Goal: Information Seeking & Learning: Find specific fact

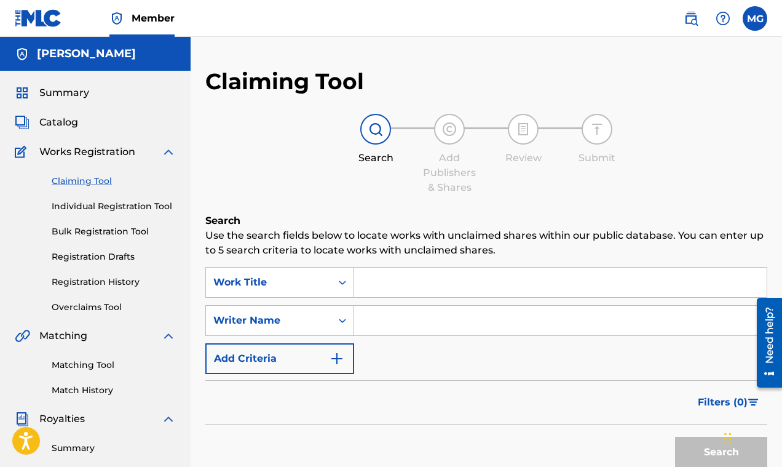
click at [387, 320] on input "Search Form" at bounding box center [560, 321] width 413 height 30
drag, startPoint x: 367, startPoint y: 274, endPoint x: 371, endPoint y: 281, distance: 8.2
click at [368, 277] on input "Search Form" at bounding box center [560, 282] width 413 height 30
paste input "Jack Move"
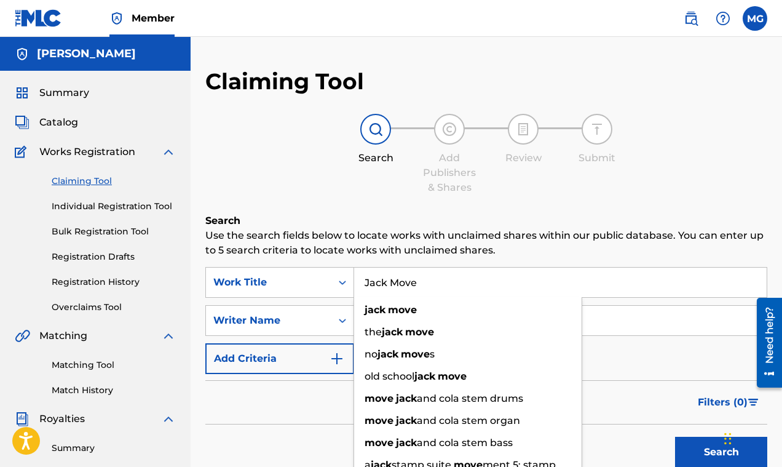
click at [640, 287] on input "Jack Move" at bounding box center [560, 282] width 413 height 30
type input "Jack Move"
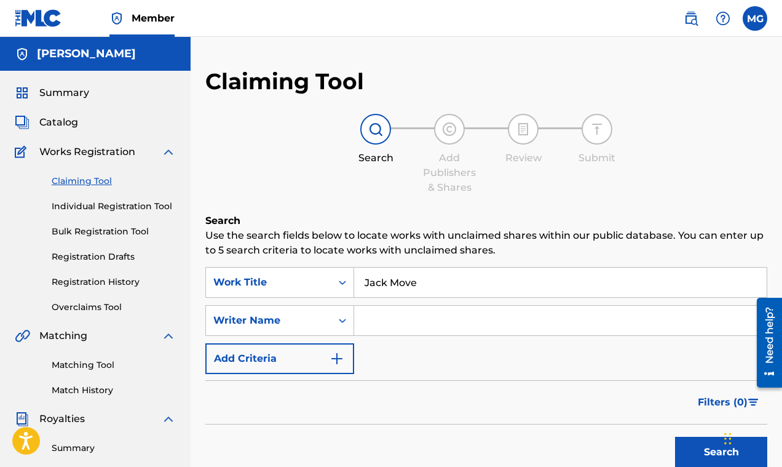
click at [632, 316] on input "Search Form" at bounding box center [560, 321] width 413 height 30
type input "l"
paste input "[PERSON_NAME]"
type input "[PERSON_NAME]"
click at [716, 451] on button "Search" at bounding box center [721, 452] width 92 height 31
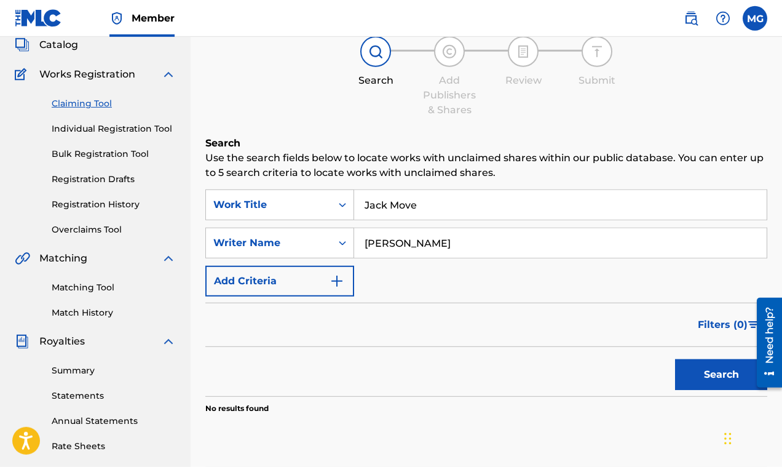
scroll to position [108, 0]
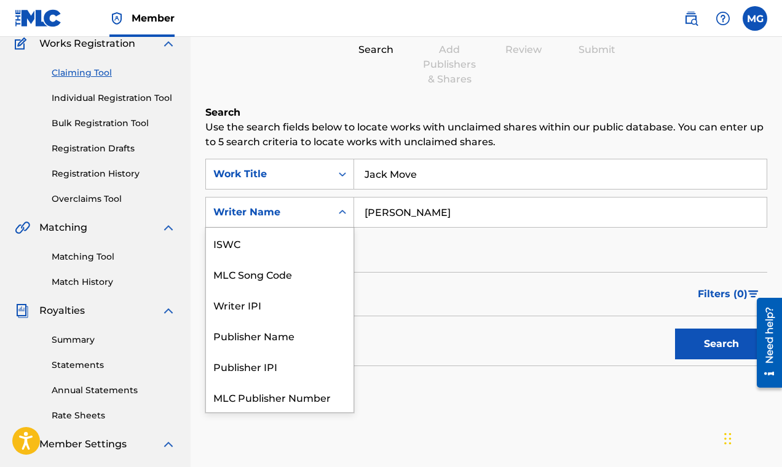
click at [341, 212] on icon "Search Form" at bounding box center [342, 212] width 7 height 4
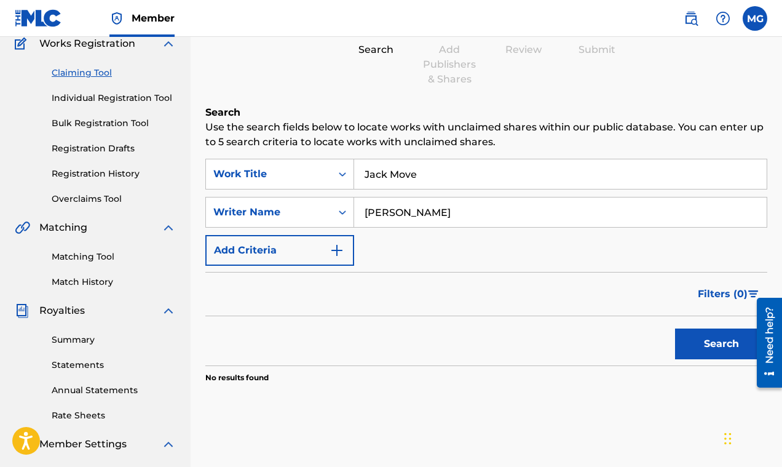
click at [424, 248] on div "SearchWithCriteria9130d76d-9195-4ef8-9041-6da6a2b622bf Work Title Jack Move Sea…" at bounding box center [486, 212] width 562 height 107
click at [349, 248] on button "Add Criteria" at bounding box center [279, 250] width 149 height 31
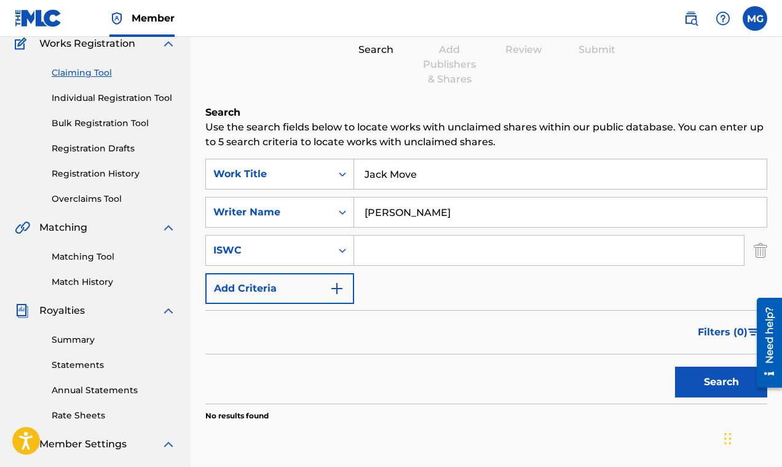
click at [339, 285] on img "Search Form" at bounding box center [337, 288] width 15 height 15
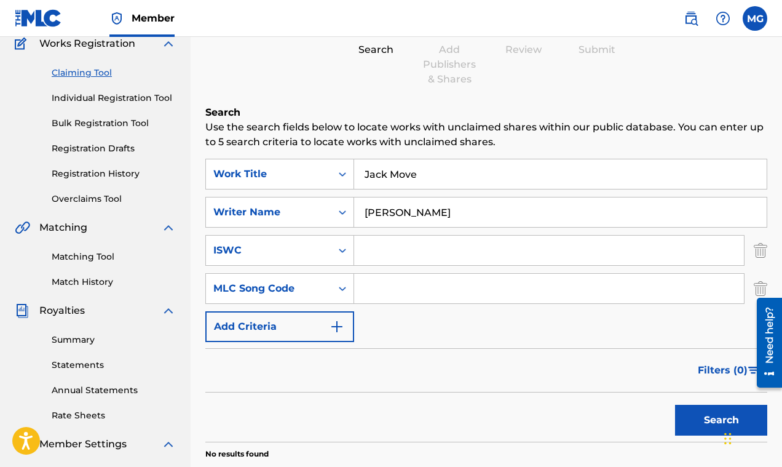
click at [439, 210] on input "[PERSON_NAME]" at bounding box center [560, 212] width 413 height 30
click at [703, 416] on button "Search" at bounding box center [721, 420] width 92 height 31
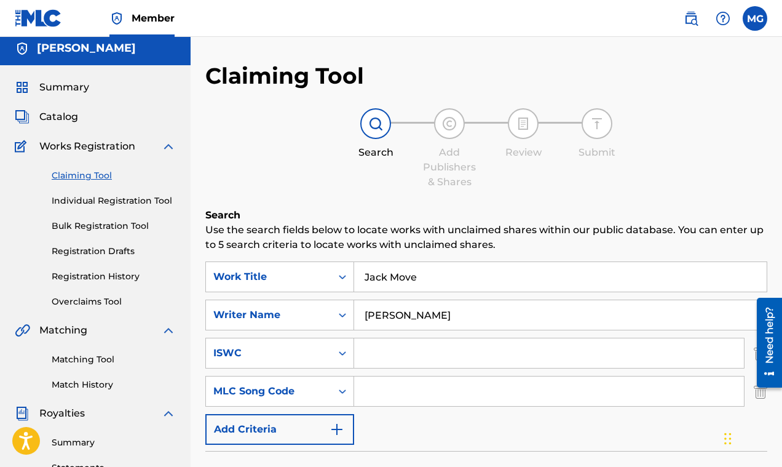
scroll to position [0, 0]
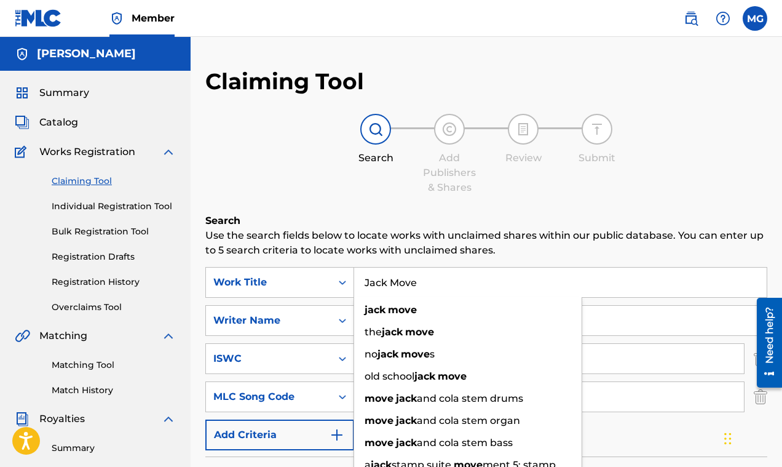
drag, startPoint x: 366, startPoint y: 279, endPoint x: 424, endPoint y: 299, distance: 60.7
click at [424, 297] on input "Jack Move" at bounding box center [560, 282] width 413 height 30
click at [100, 369] on link "Matching Tool" at bounding box center [114, 364] width 124 height 13
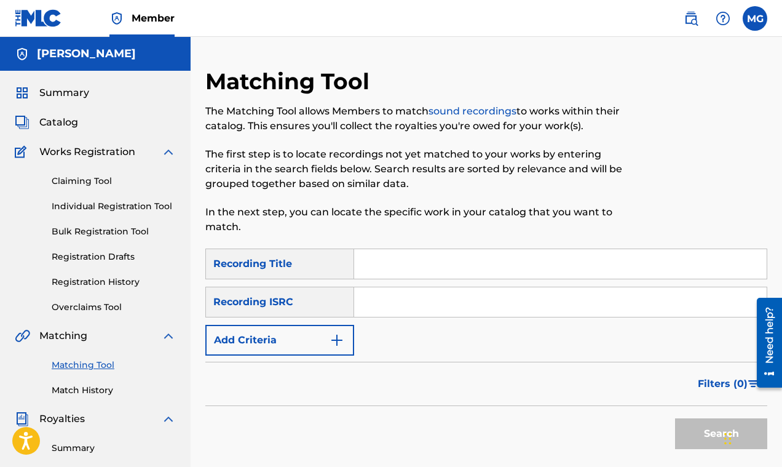
click at [376, 262] on input "Search Form" at bounding box center [560, 264] width 413 height 30
paste input "Jack Move"
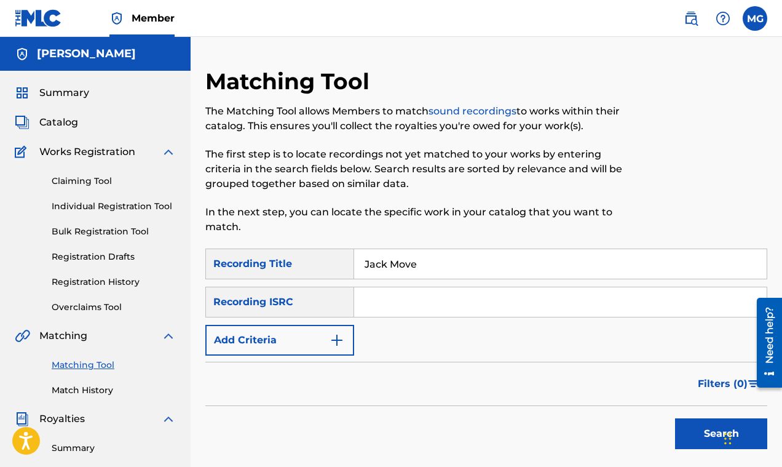
type input "Jack Move"
click at [374, 302] on input "Search Form" at bounding box center [560, 302] width 413 height 30
type input "[PERSON_NAME]"
click at [705, 429] on button "Search" at bounding box center [721, 433] width 92 height 31
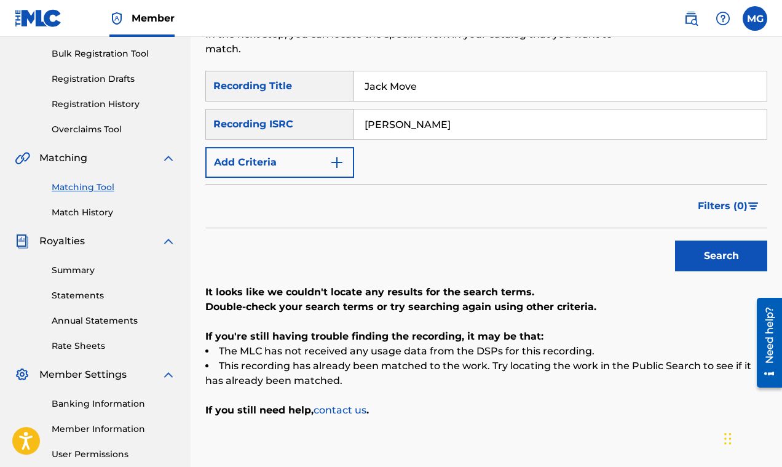
scroll to position [108, 0]
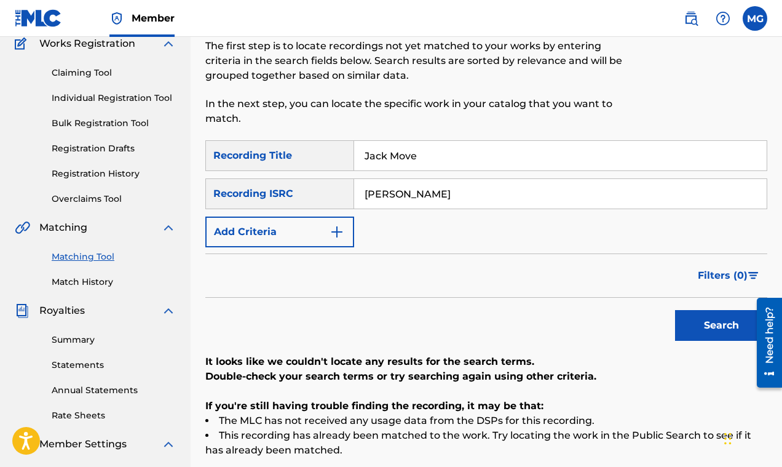
click at [331, 231] on img "Search Form" at bounding box center [337, 231] width 15 height 15
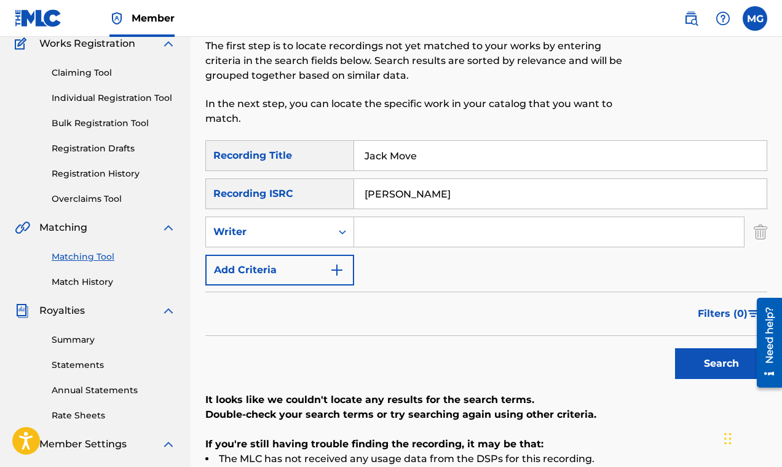
click at [385, 240] on input "Search Form" at bounding box center [549, 232] width 390 height 30
paste input "Jack Move"
type input "Jack Move"
drag, startPoint x: 431, startPoint y: 190, endPoint x: 349, endPoint y: 188, distance: 82.4
click at [354, 188] on input "[PERSON_NAME]" at bounding box center [560, 194] width 413 height 30
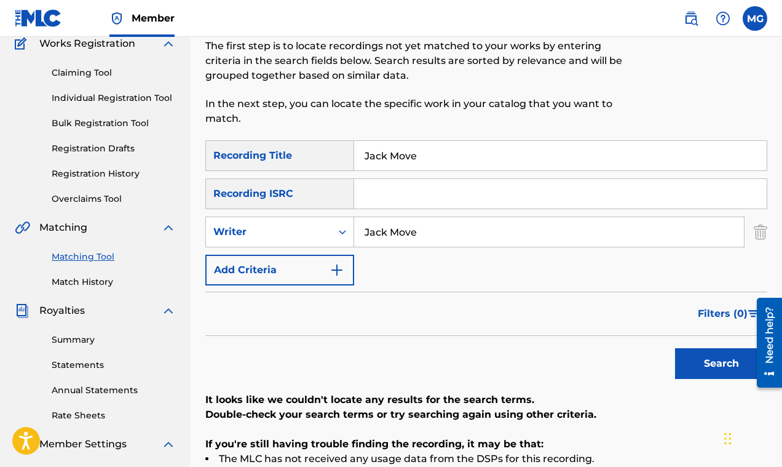
click at [709, 366] on button "Search" at bounding box center [721, 363] width 92 height 31
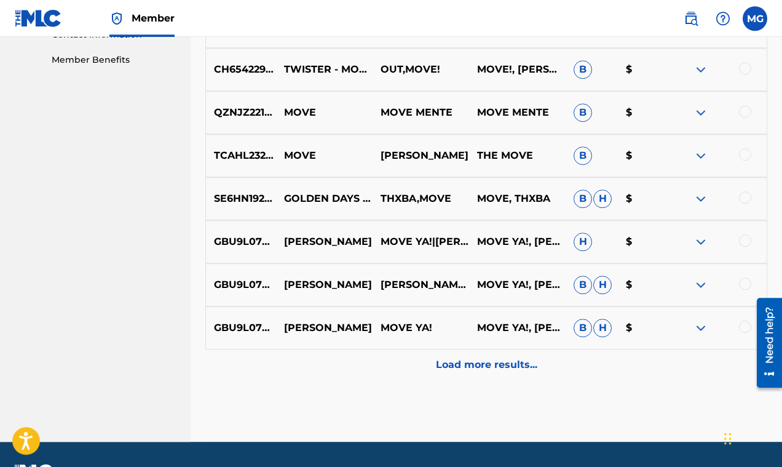
scroll to position [656, 0]
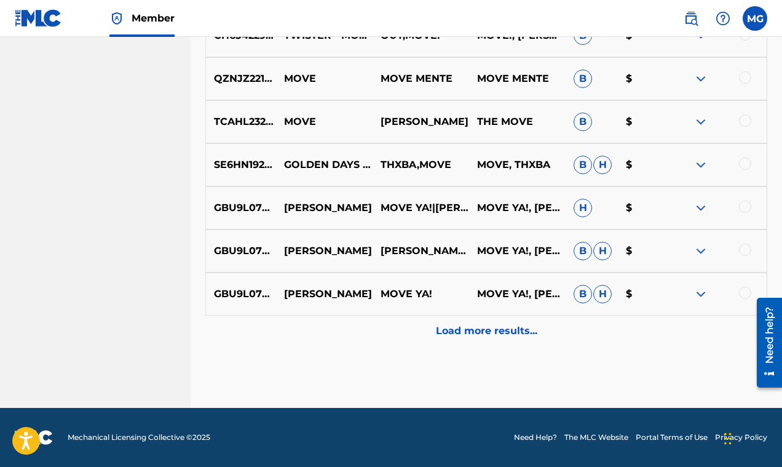
click at [472, 331] on p "Load more results..." at bounding box center [486, 330] width 101 height 15
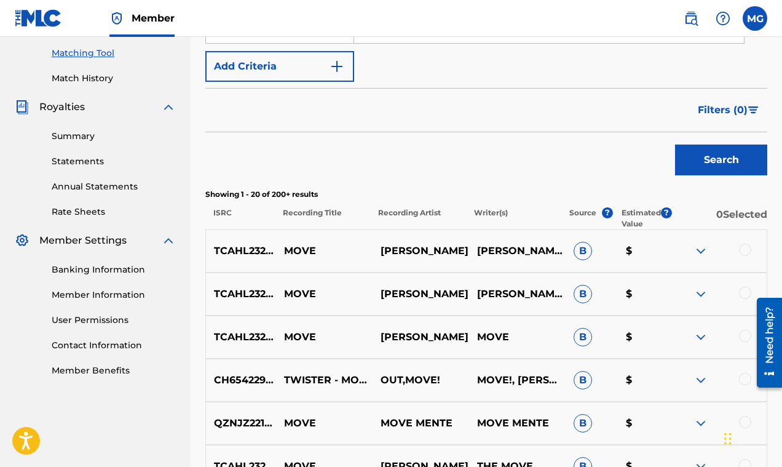
scroll to position [0, 0]
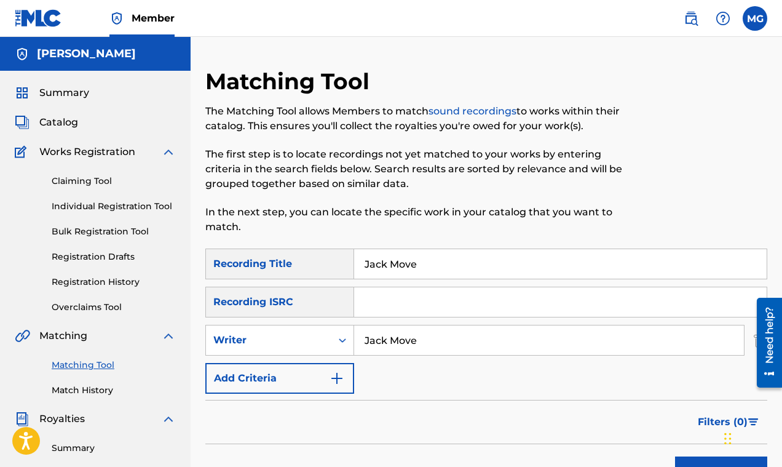
click at [432, 339] on input "Jack Move" at bounding box center [549, 340] width 390 height 30
type input "J"
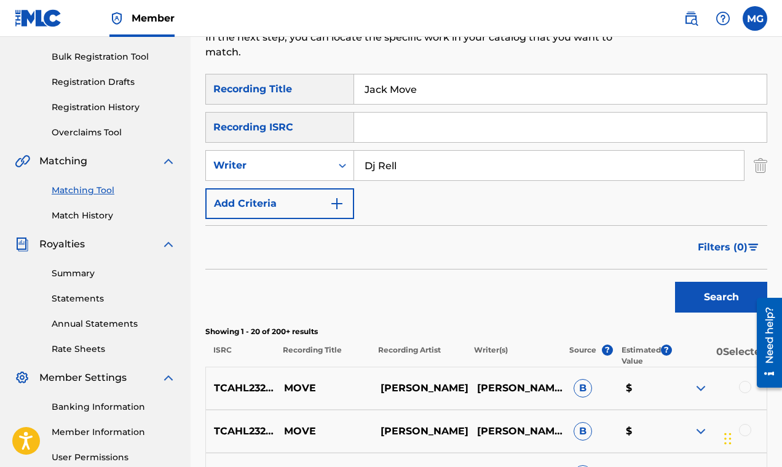
scroll to position [179, 0]
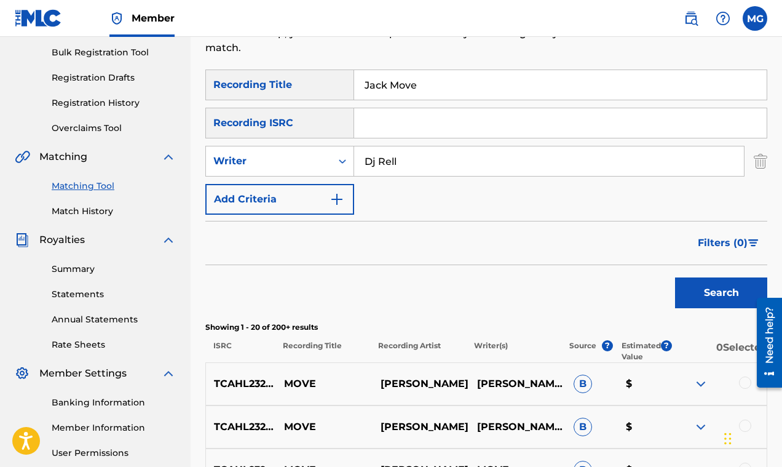
type input "Dj Rell"
click at [693, 291] on button "Search" at bounding box center [721, 292] width 92 height 31
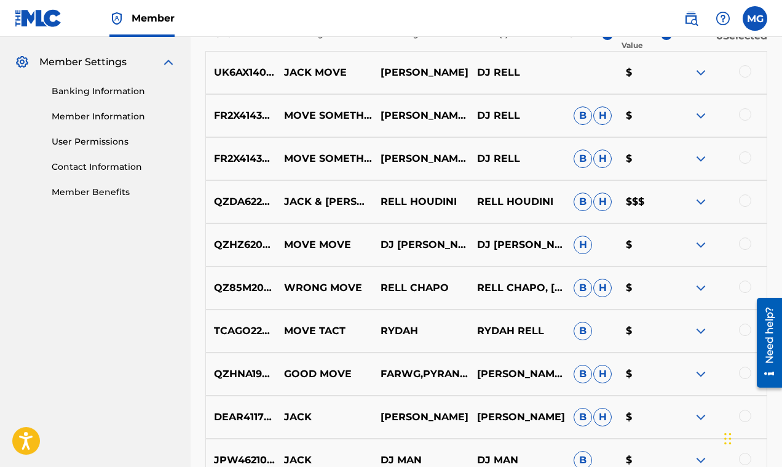
scroll to position [488, 0]
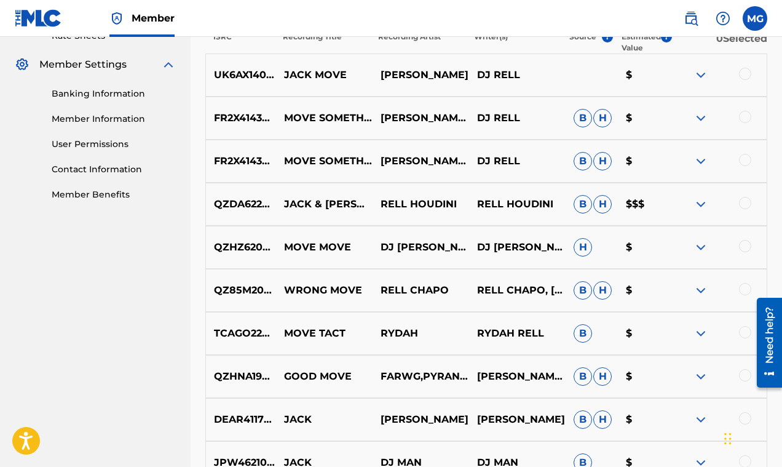
click at [701, 202] on img at bounding box center [700, 204] width 15 height 15
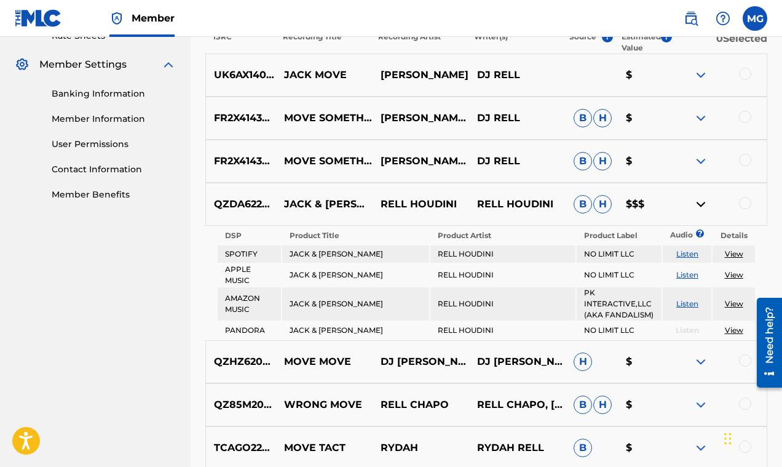
click at [700, 202] on img at bounding box center [700, 204] width 15 height 15
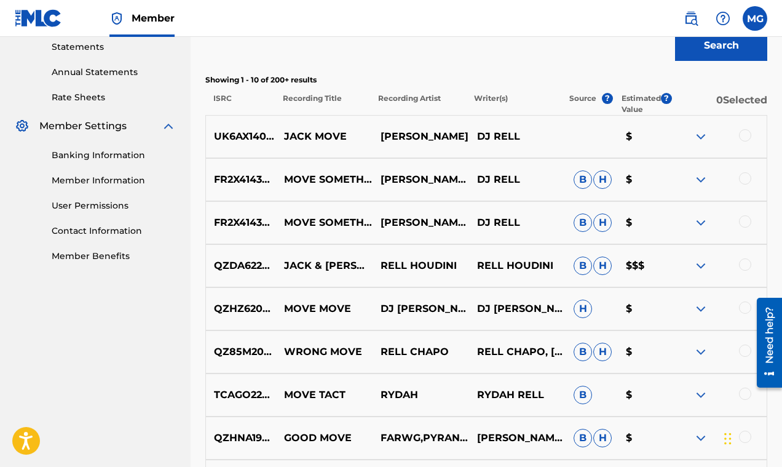
scroll to position [379, 0]
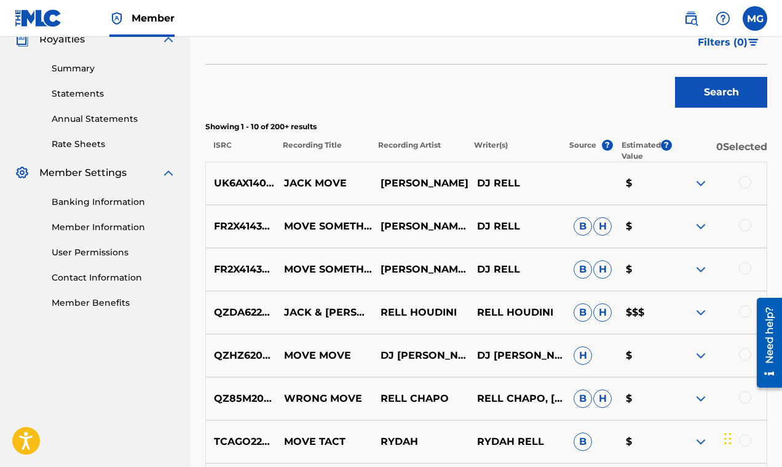
click at [705, 224] on img at bounding box center [700, 226] width 15 height 15
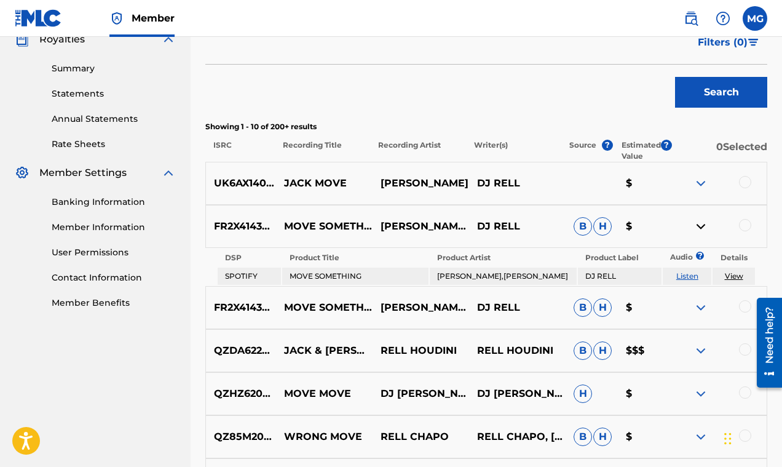
click at [699, 225] on img at bounding box center [700, 226] width 15 height 15
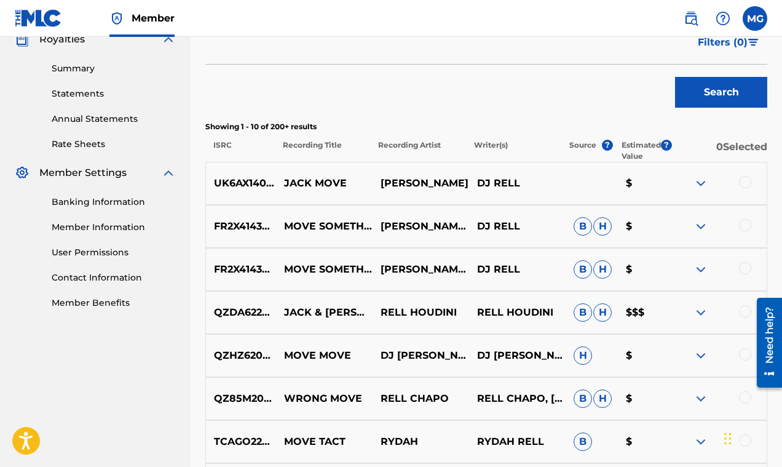
click at [704, 184] on img at bounding box center [700, 183] width 15 height 15
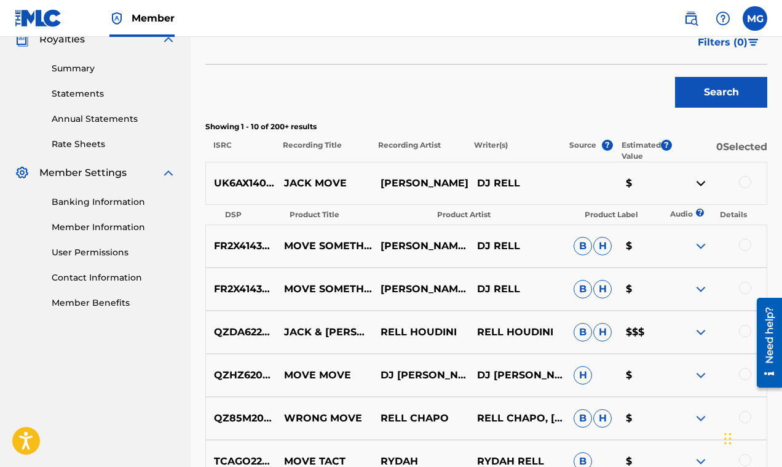
click at [704, 184] on img at bounding box center [700, 183] width 15 height 15
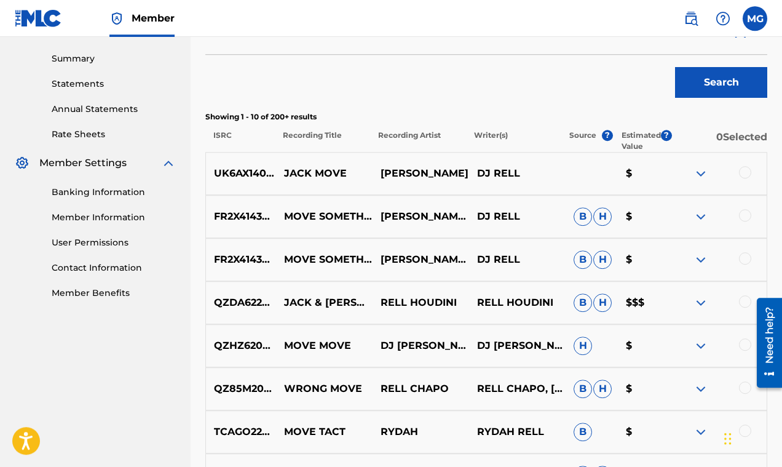
scroll to position [655, 0]
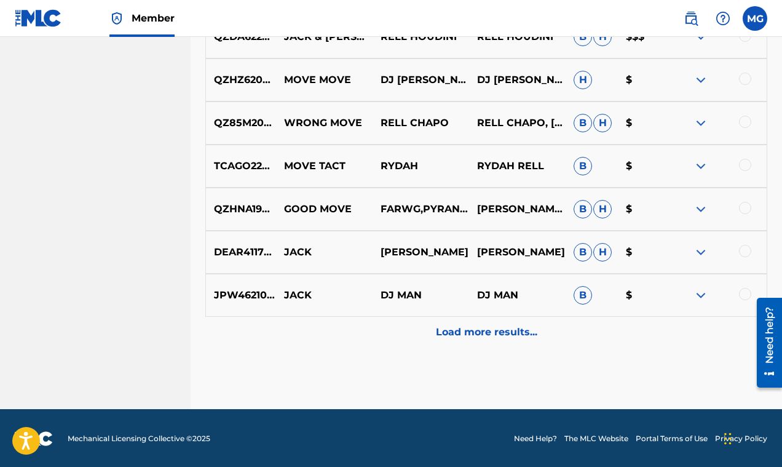
click at [558, 341] on div "Load more results..." at bounding box center [486, 332] width 562 height 31
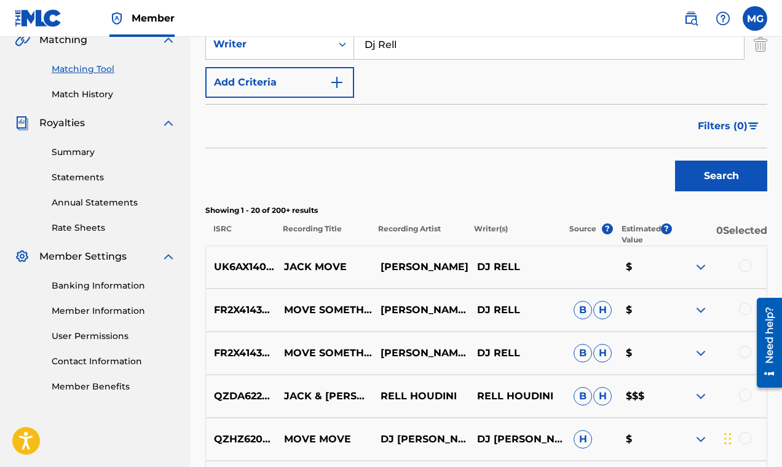
click at [735, 122] on span "Filters ( 0 )" at bounding box center [723, 126] width 50 height 15
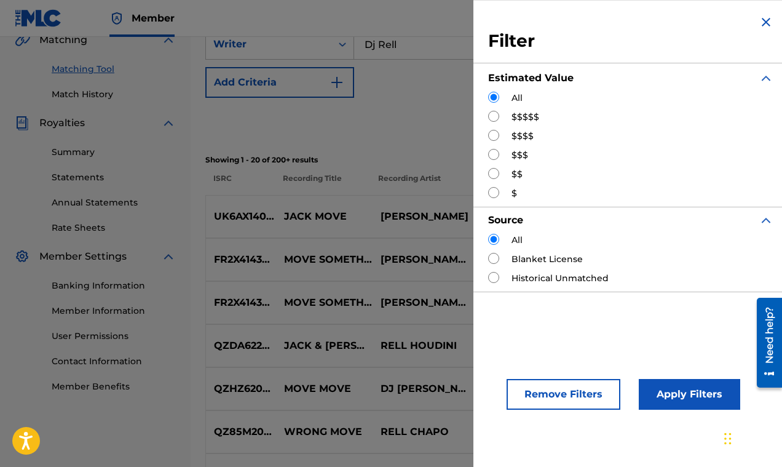
click at [492, 136] on input "Search Form" at bounding box center [493, 135] width 11 height 11
radio input "true"
click at [672, 395] on button "Apply Filters" at bounding box center [689, 394] width 101 height 31
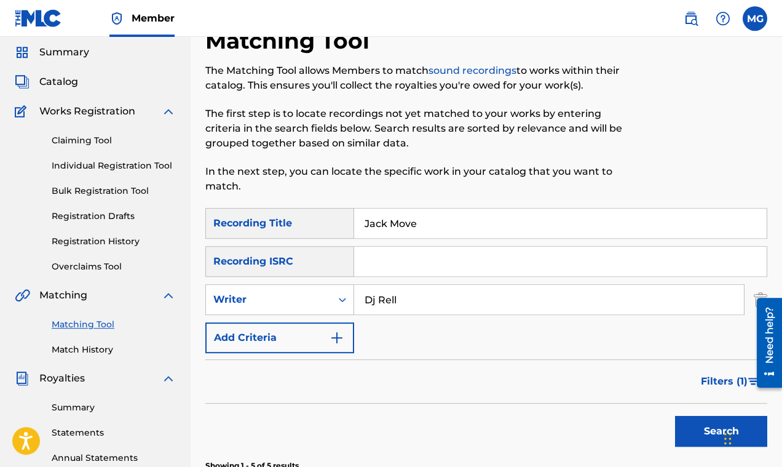
scroll to position [17, 0]
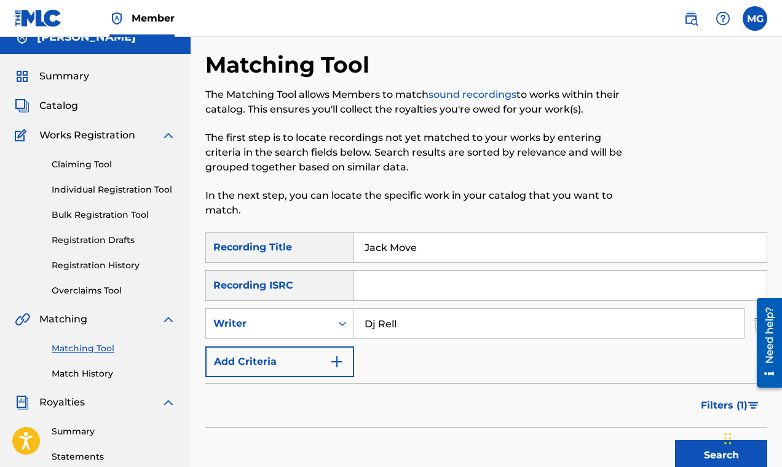
drag, startPoint x: 431, startPoint y: 248, endPoint x: 332, endPoint y: 240, distance: 99.3
click at [354, 240] on input "Jack Move" at bounding box center [560, 247] width 413 height 30
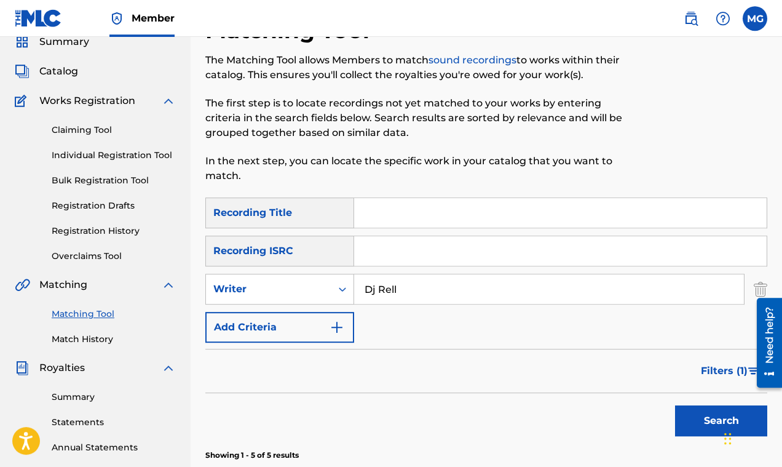
scroll to position [76, 0]
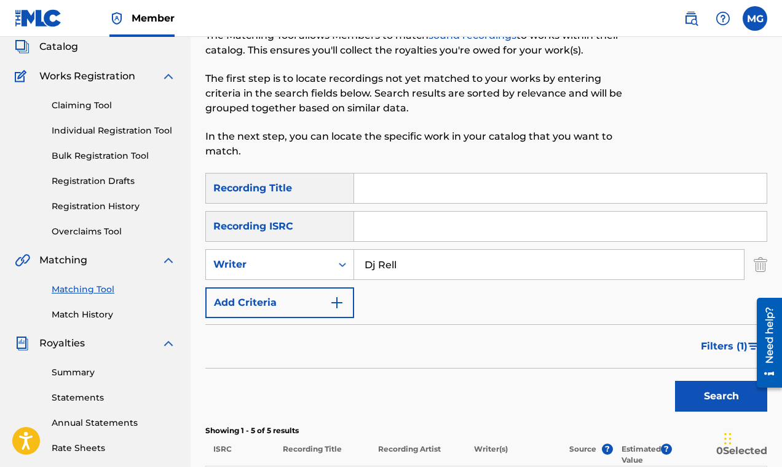
click at [692, 397] on button "Search" at bounding box center [721, 396] width 92 height 31
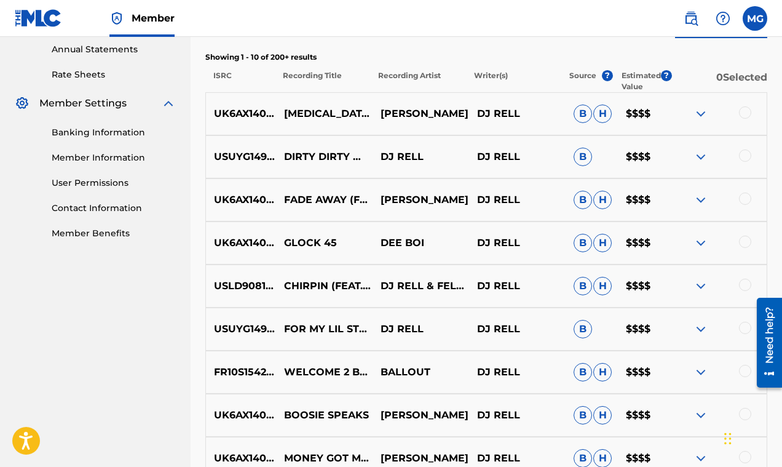
scroll to position [459, 0]
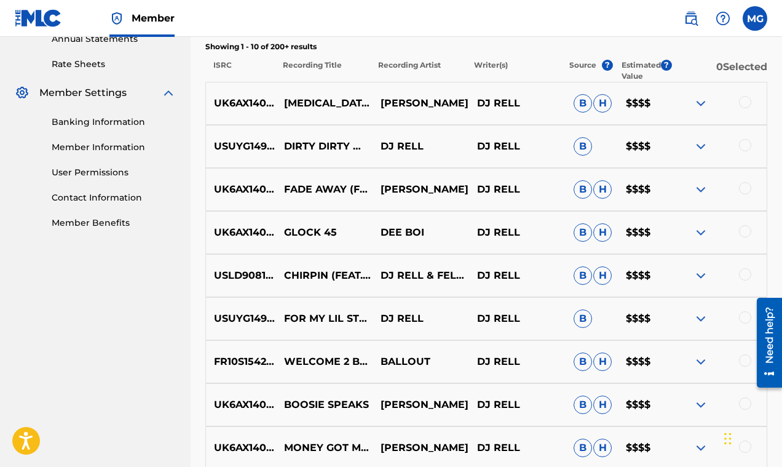
click at [700, 189] on img at bounding box center [700, 189] width 15 height 15
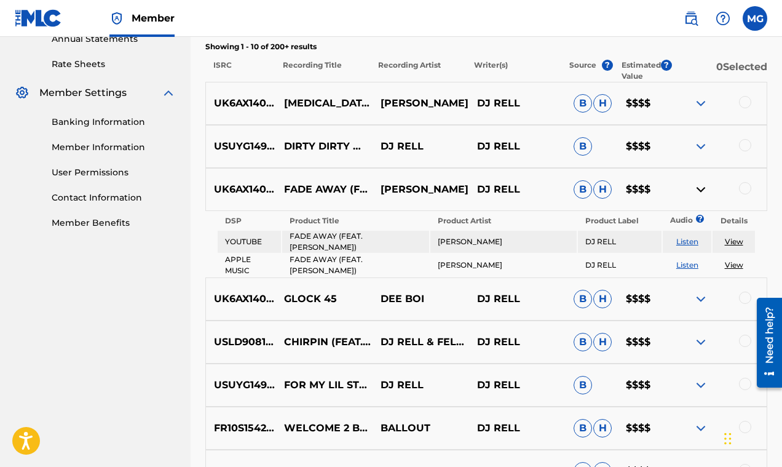
click at [700, 189] on img at bounding box center [700, 189] width 15 height 15
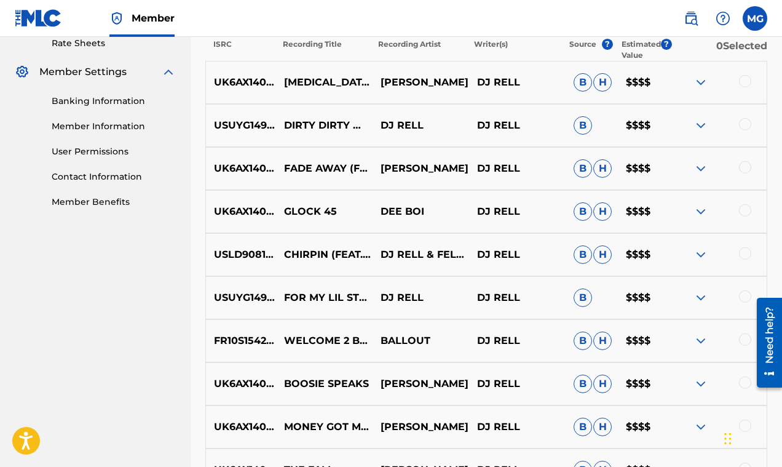
scroll to position [508, 0]
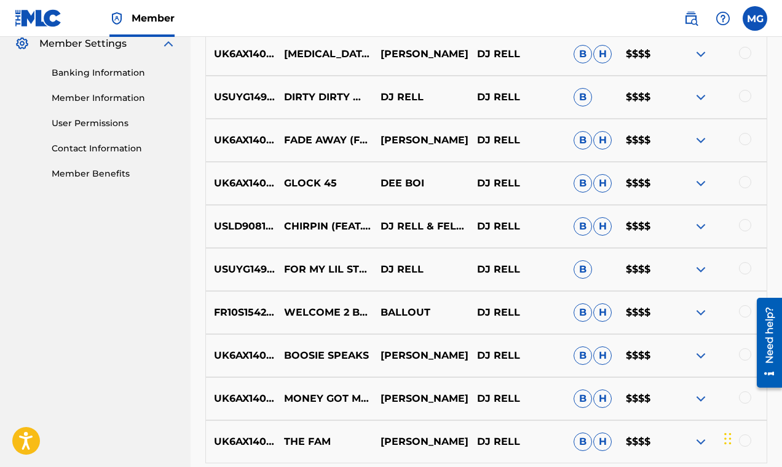
click at [701, 186] on img at bounding box center [700, 183] width 15 height 15
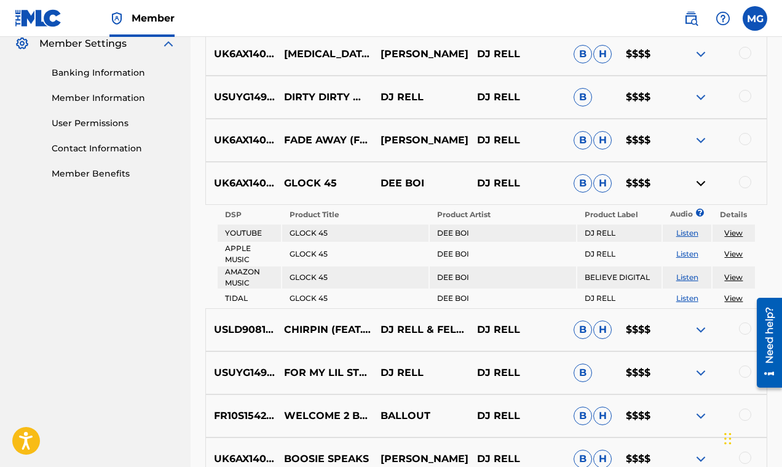
click at [701, 186] on img at bounding box center [700, 183] width 15 height 15
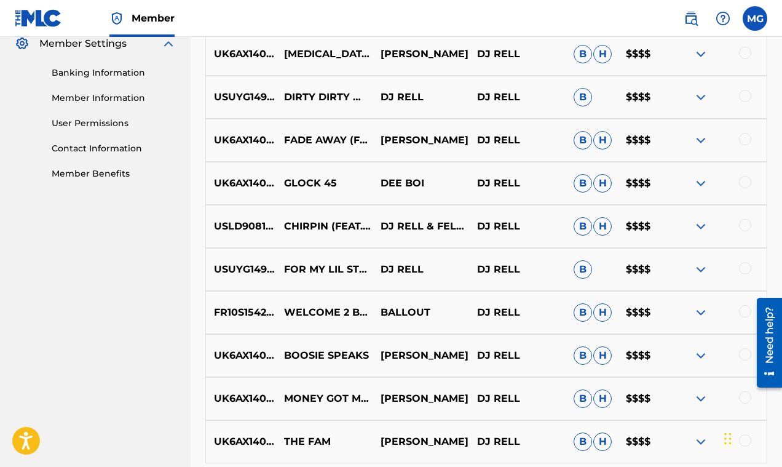
scroll to position [567, 0]
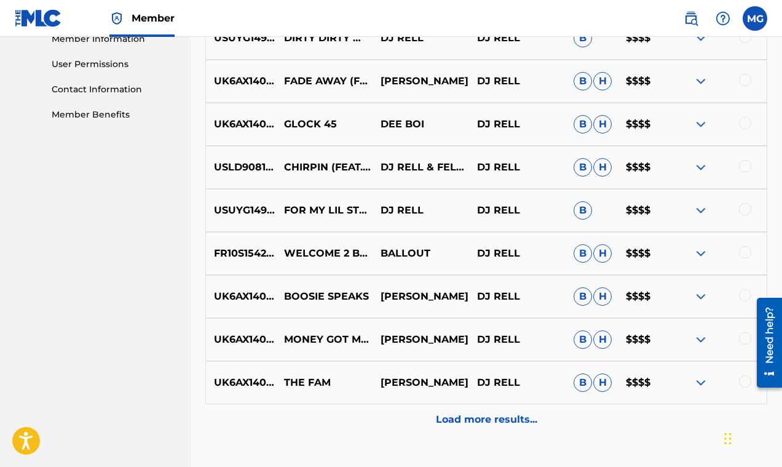
click at [700, 169] on img at bounding box center [700, 167] width 15 height 15
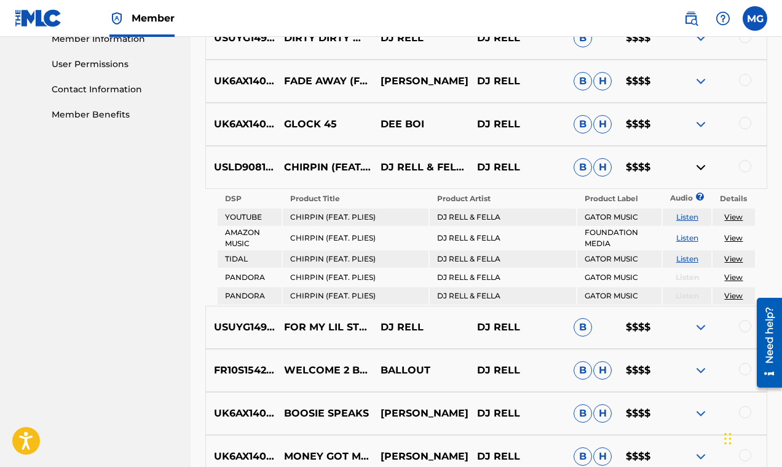
click at [700, 169] on img at bounding box center [700, 167] width 15 height 15
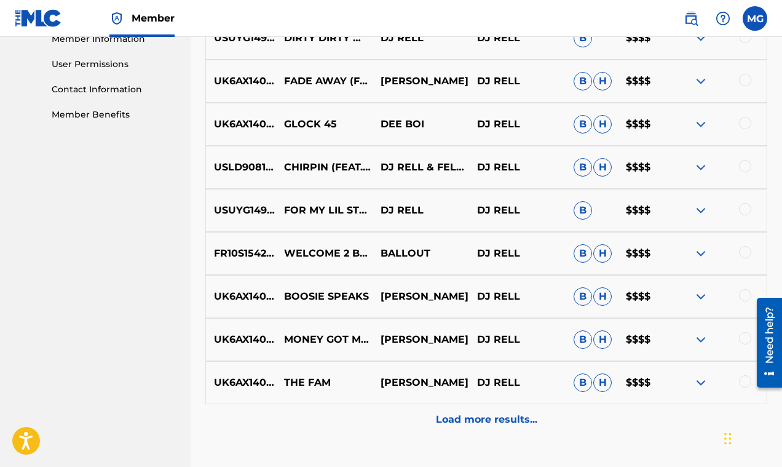
click at [700, 210] on img at bounding box center [700, 210] width 15 height 15
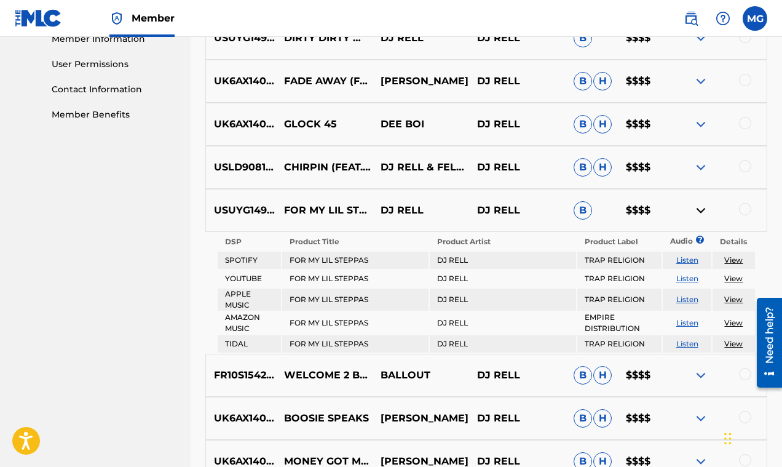
click at [700, 210] on img at bounding box center [700, 210] width 15 height 15
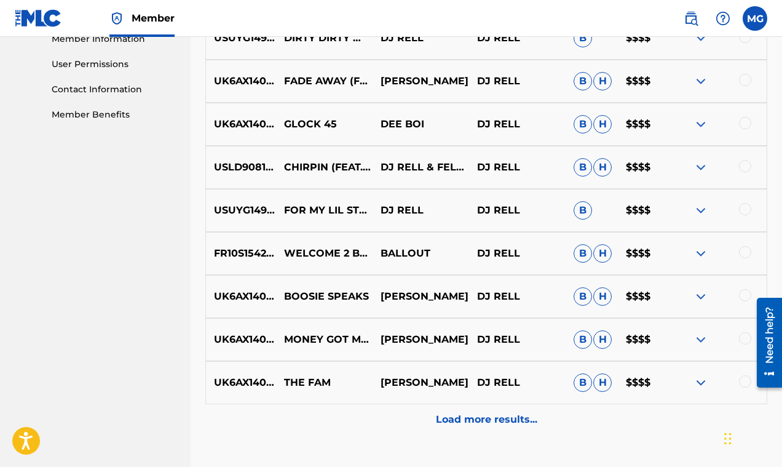
scroll to position [656, 0]
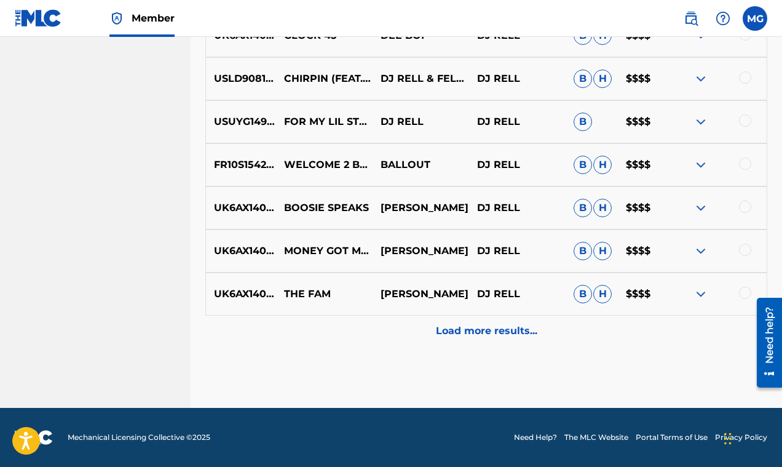
click at [525, 328] on p "Load more results..." at bounding box center [486, 330] width 101 height 15
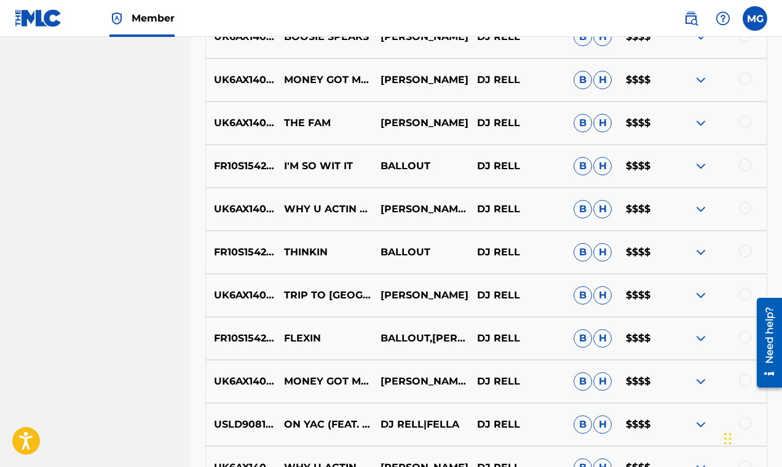
scroll to position [1024, 0]
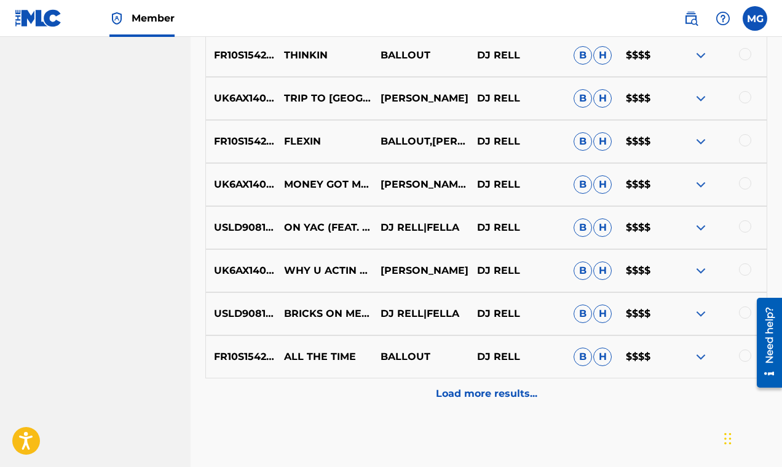
click at [700, 359] on img at bounding box center [700, 356] width 15 height 15
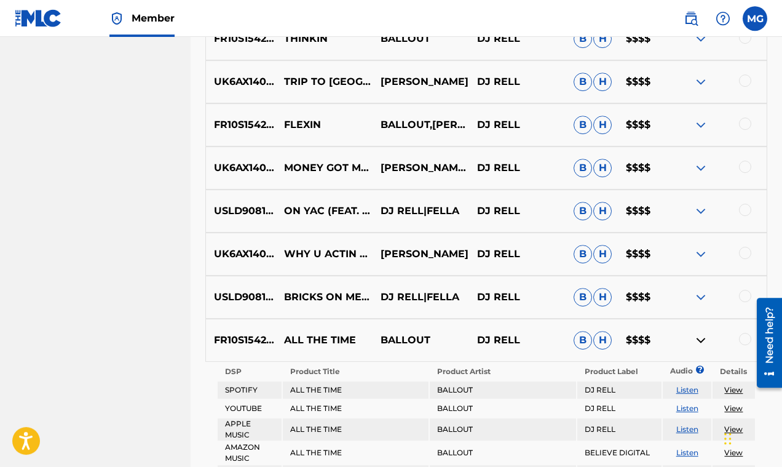
scroll to position [1122, 0]
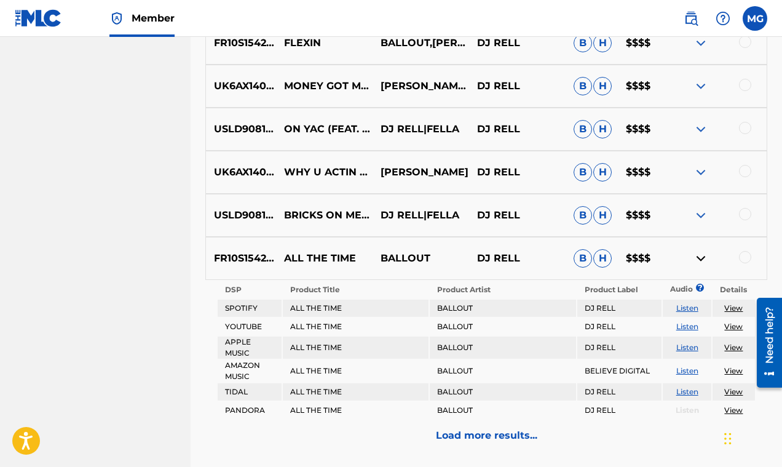
click at [702, 255] on img at bounding box center [700, 258] width 15 height 15
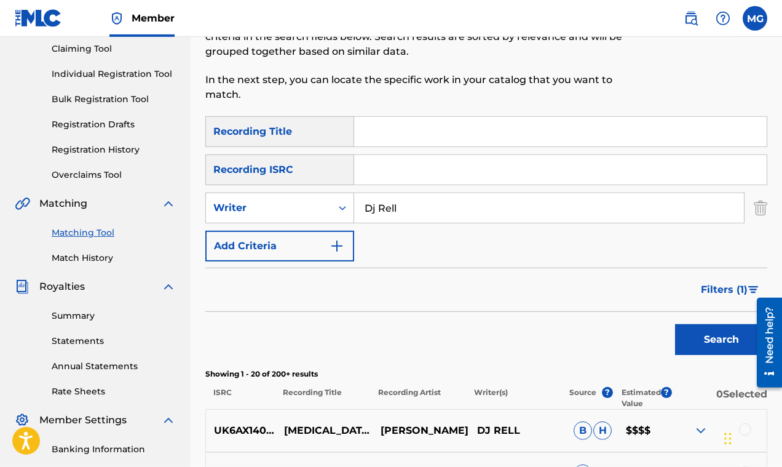
scroll to position [211, 0]
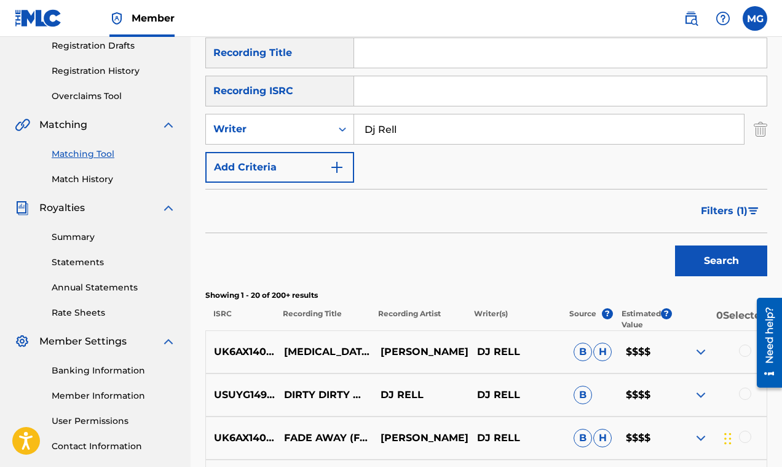
click at [741, 205] on span "Filters ( 1 )" at bounding box center [724, 210] width 47 height 15
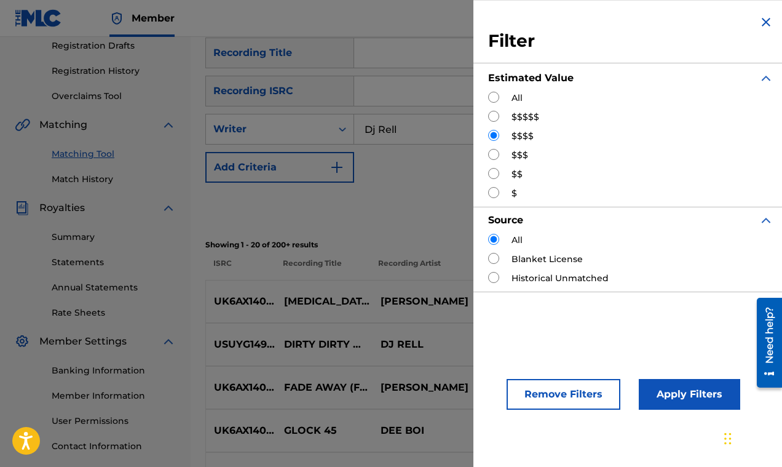
click at [494, 119] on input "Search Form" at bounding box center [493, 116] width 11 height 11
radio input "true"
click at [494, 278] on input "Search Form" at bounding box center [493, 277] width 11 height 11
radio input "true"
click at [491, 260] on input "Search Form" at bounding box center [493, 258] width 11 height 11
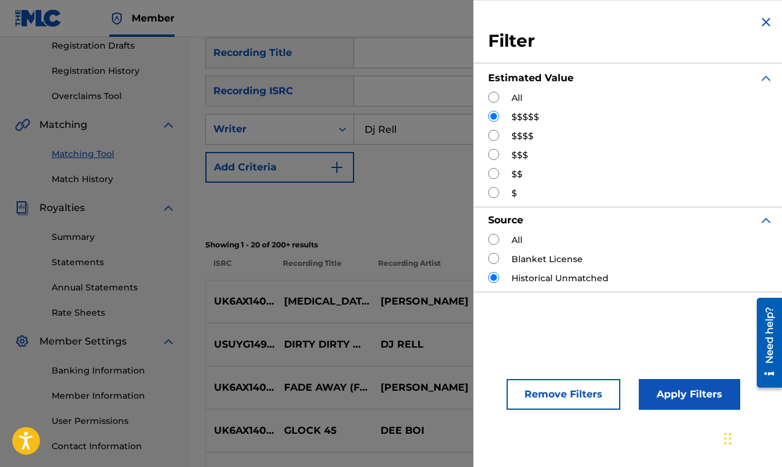
radio input "true"
click at [495, 279] on input "Search Form" at bounding box center [493, 277] width 11 height 11
radio input "true"
click at [685, 394] on button "Apply Filters" at bounding box center [689, 394] width 101 height 31
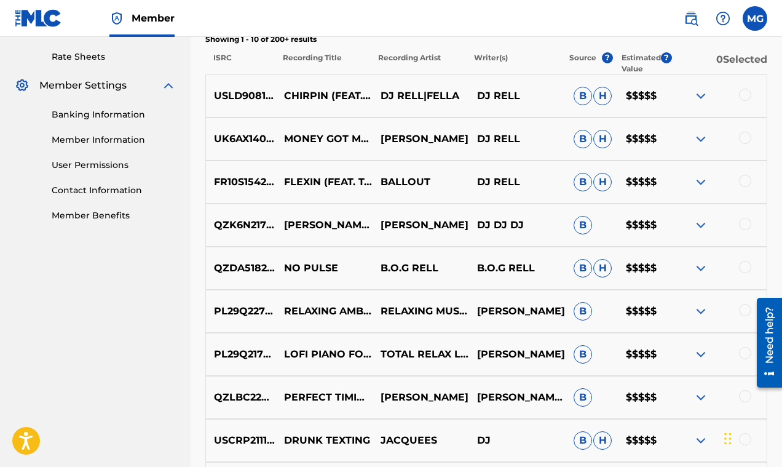
scroll to position [270, 0]
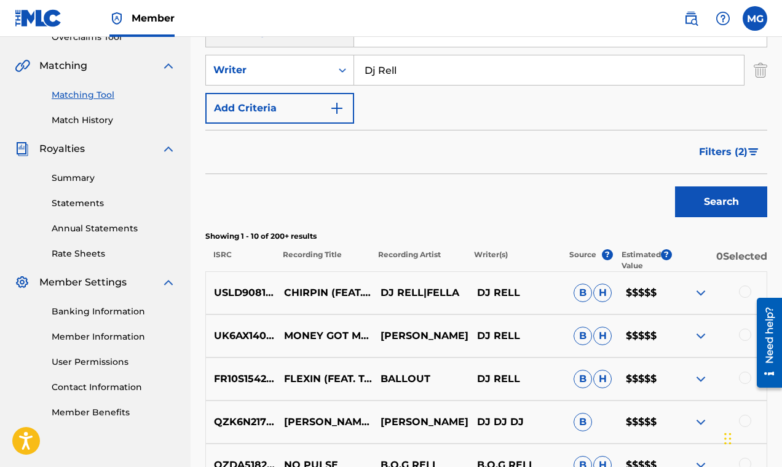
click at [704, 293] on img at bounding box center [700, 292] width 15 height 15
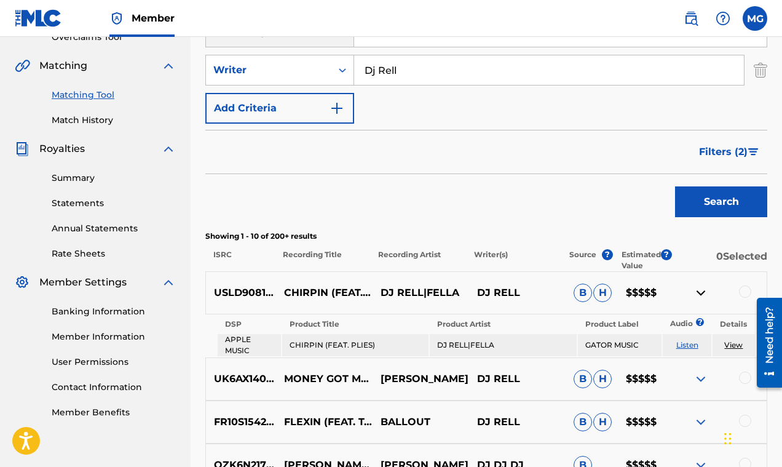
click at [702, 292] on img at bounding box center [700, 292] width 15 height 15
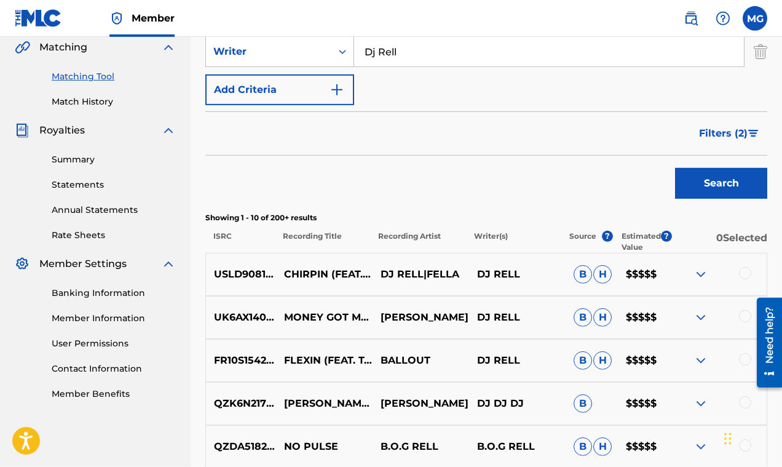
scroll to position [319, 0]
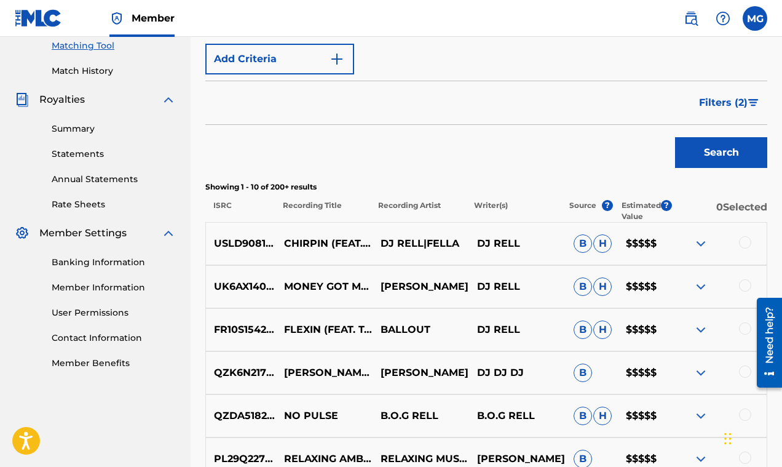
click at [700, 288] on img at bounding box center [700, 286] width 15 height 15
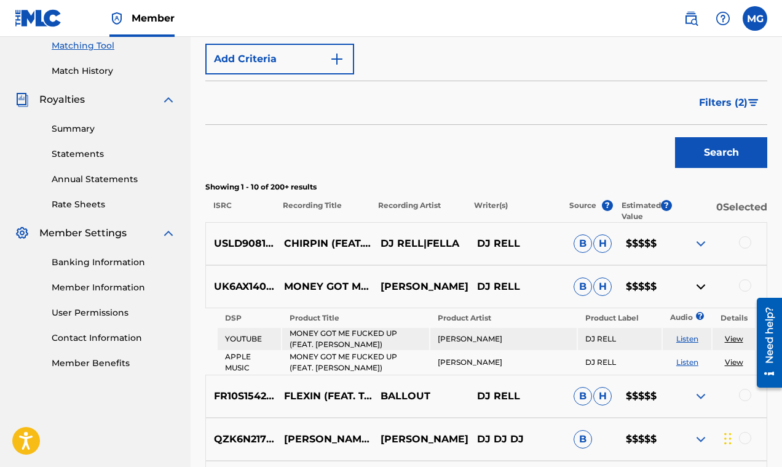
click at [700, 288] on img at bounding box center [700, 286] width 15 height 15
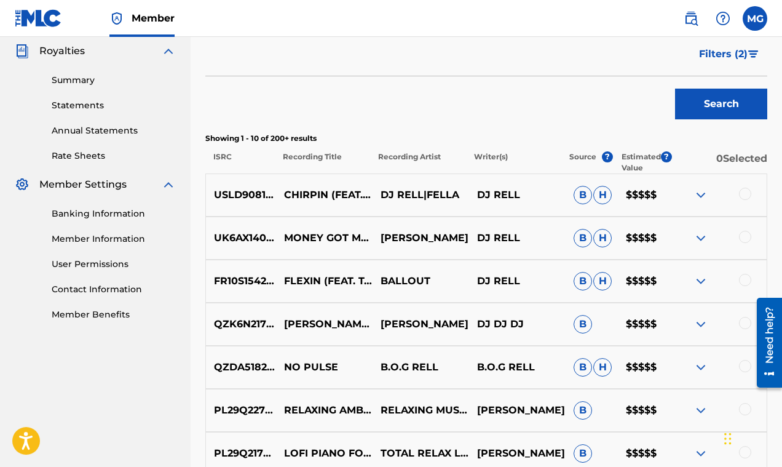
scroll to position [427, 0]
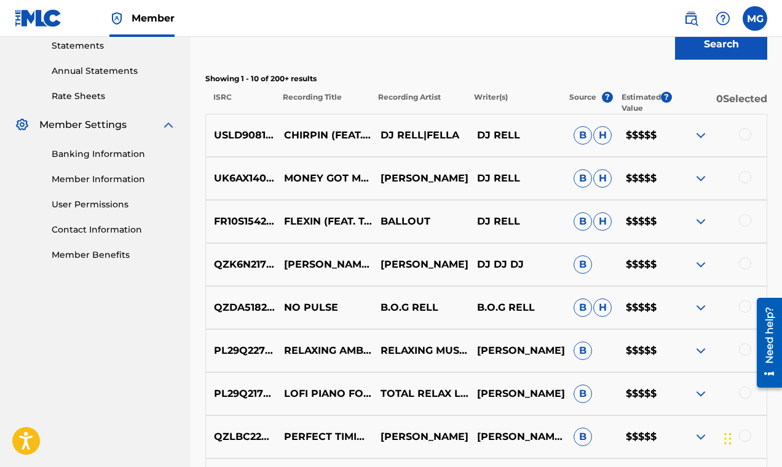
click at [700, 223] on img at bounding box center [700, 221] width 15 height 15
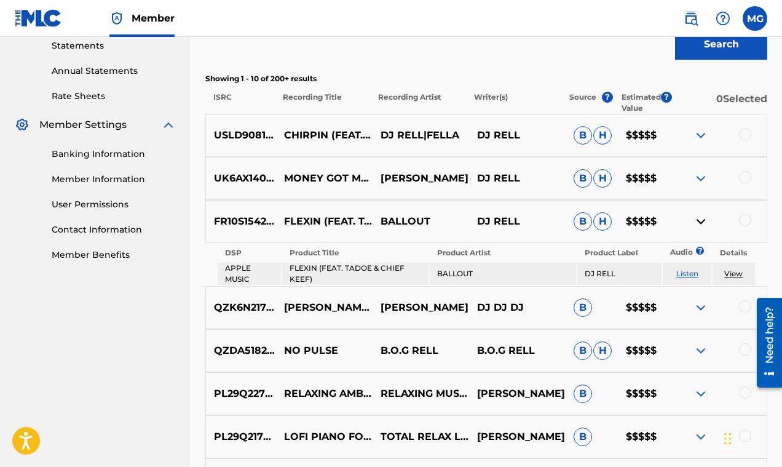
click at [700, 223] on img at bounding box center [700, 221] width 15 height 15
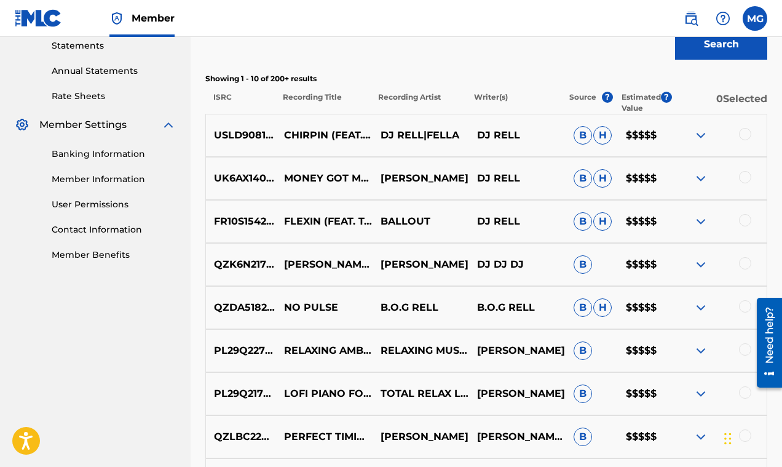
click at [702, 176] on img at bounding box center [700, 178] width 15 height 15
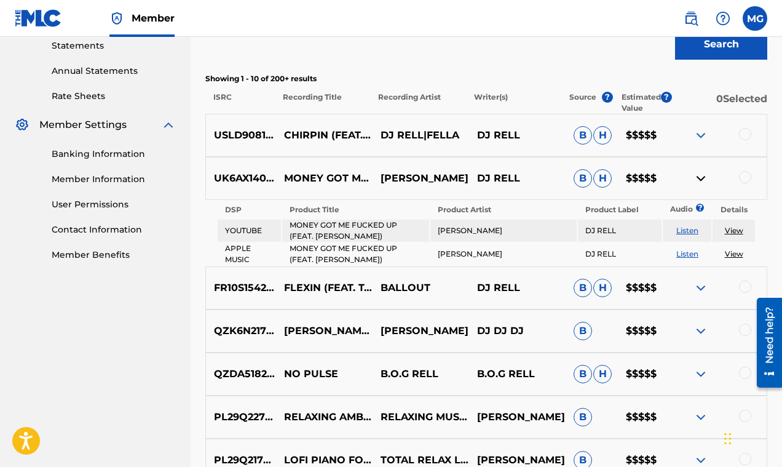
click at [702, 176] on img at bounding box center [700, 178] width 15 height 15
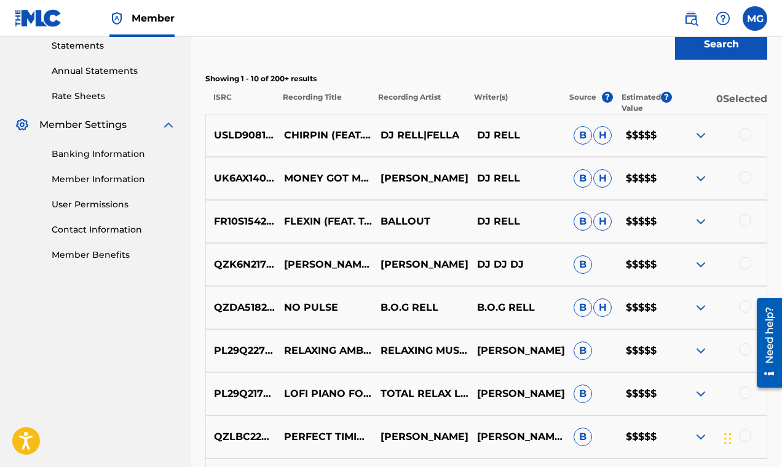
click at [701, 219] on img at bounding box center [700, 221] width 15 height 15
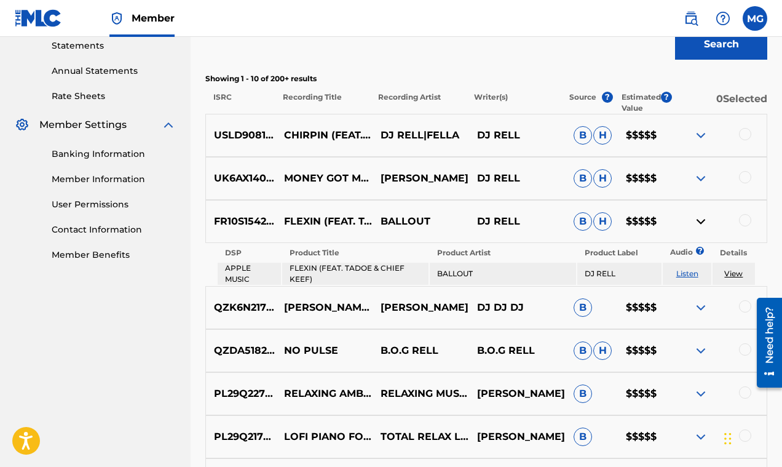
click at [701, 218] on img at bounding box center [700, 221] width 15 height 15
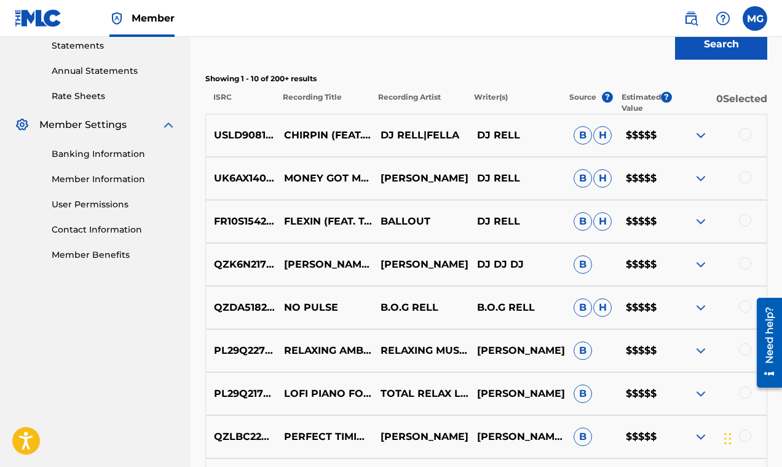
click at [702, 264] on img at bounding box center [700, 264] width 15 height 15
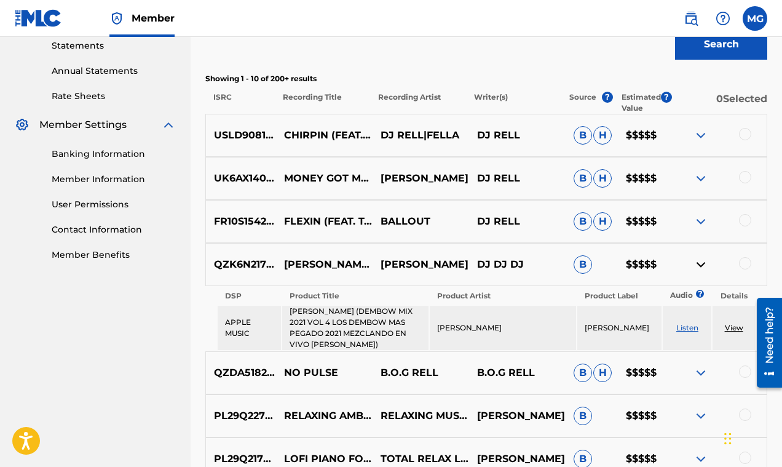
click at [702, 264] on img at bounding box center [700, 264] width 15 height 15
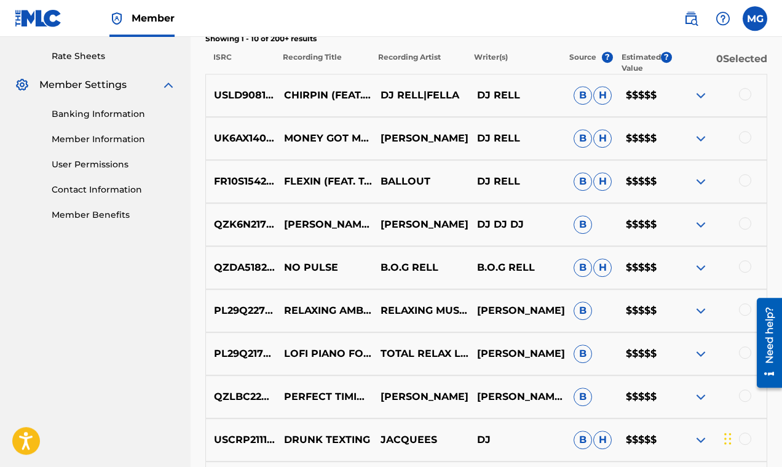
scroll to position [535, 0]
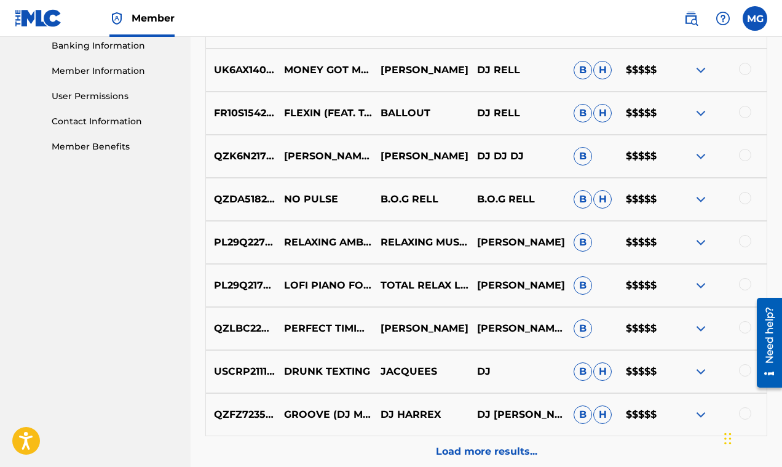
click at [702, 198] on img at bounding box center [700, 199] width 15 height 15
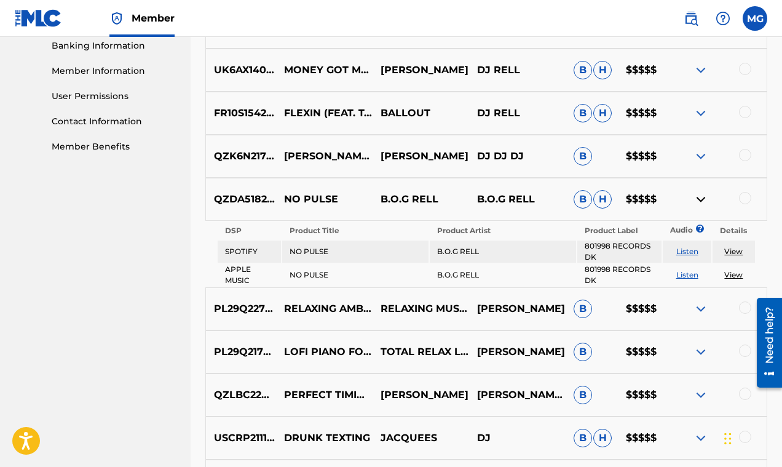
click at [702, 198] on img at bounding box center [700, 199] width 15 height 15
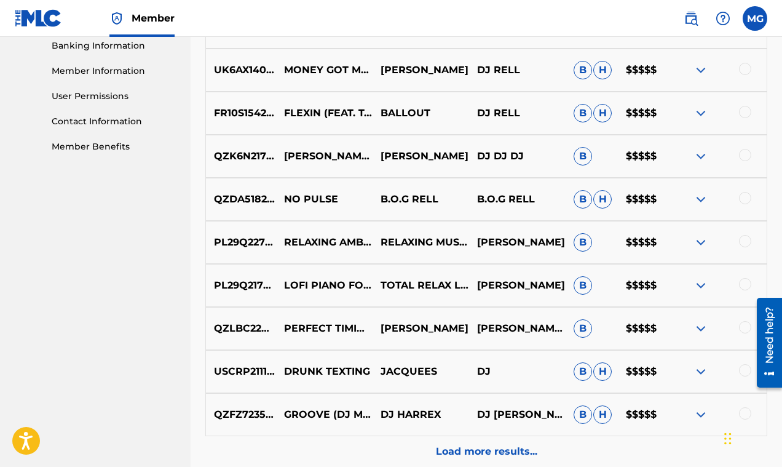
click at [702, 243] on img at bounding box center [700, 242] width 15 height 15
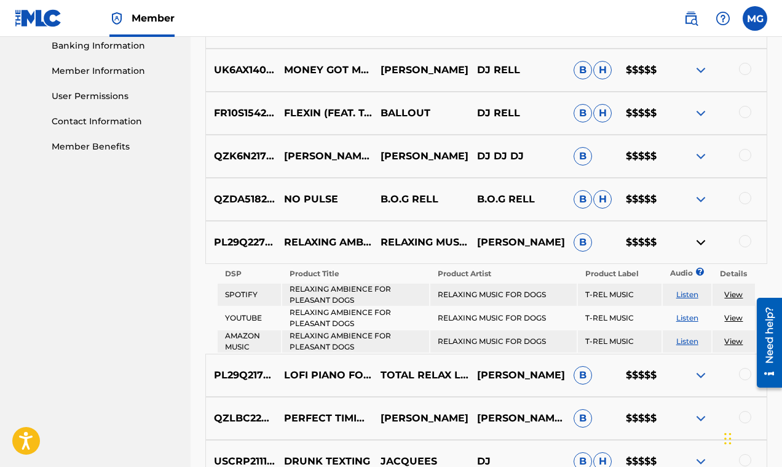
click at [702, 242] on img at bounding box center [700, 242] width 15 height 15
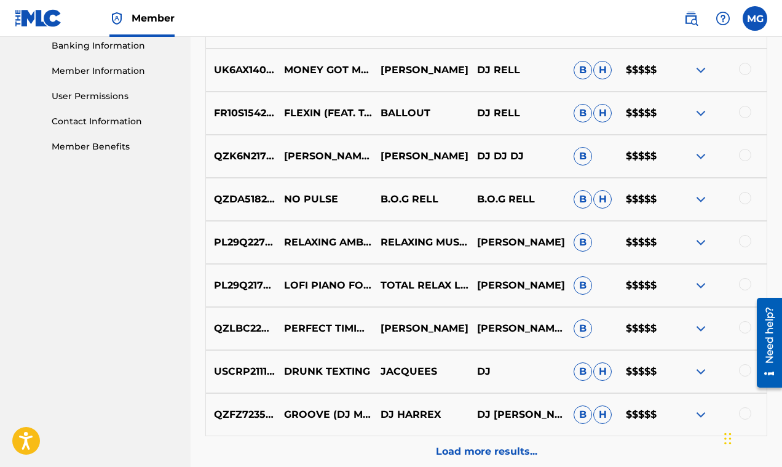
click at [700, 288] on img at bounding box center [700, 285] width 15 height 15
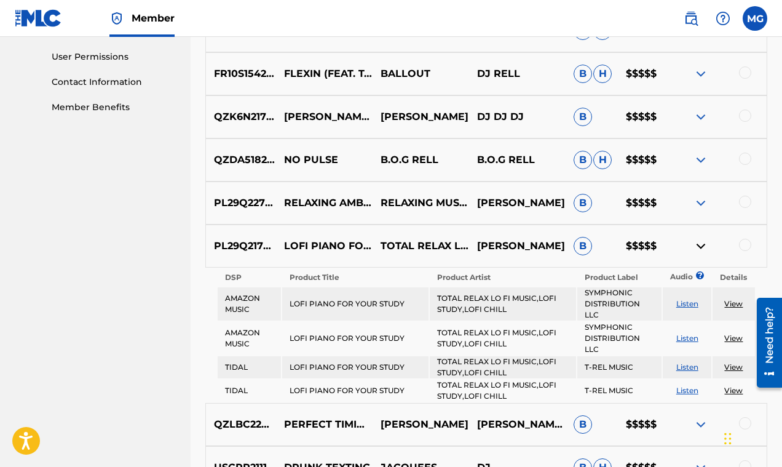
scroll to position [595, 0]
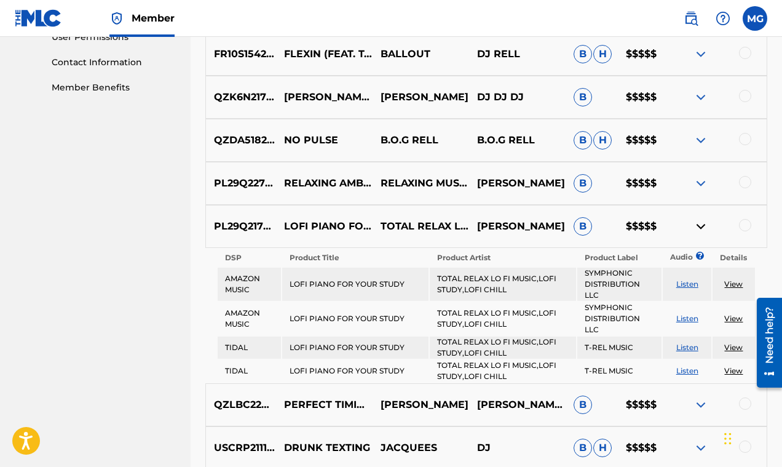
click at [706, 227] on img at bounding box center [700, 226] width 15 height 15
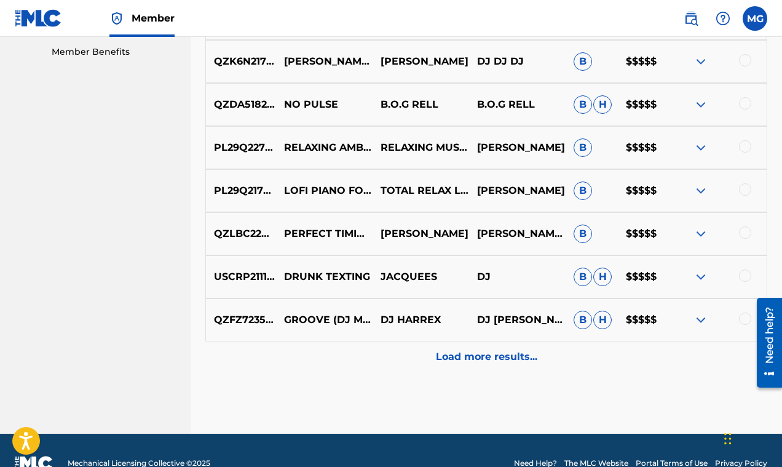
scroll to position [654, 0]
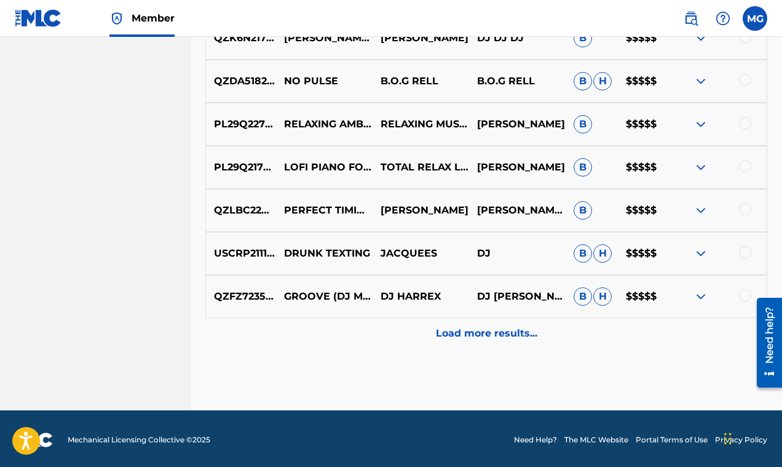
click at [700, 210] on img at bounding box center [700, 210] width 15 height 15
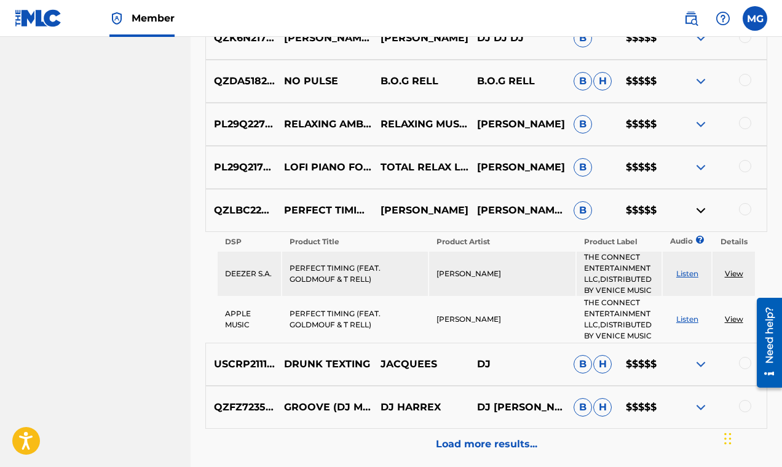
click at [700, 210] on img at bounding box center [700, 210] width 15 height 15
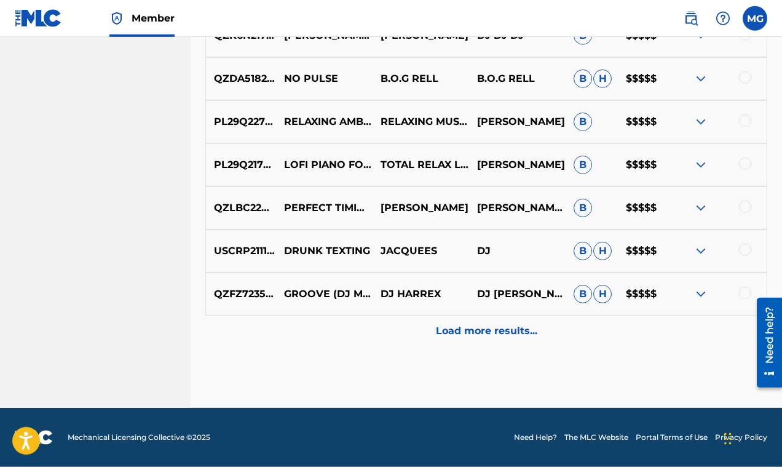
scroll to position [656, 0]
click at [701, 252] on img at bounding box center [700, 250] width 15 height 15
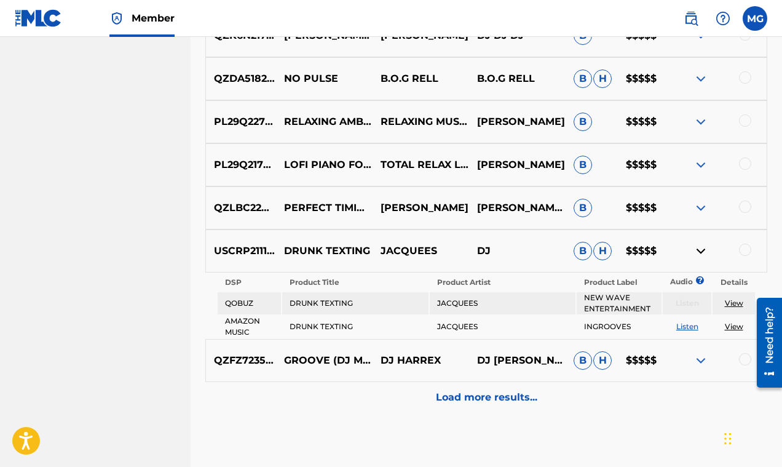
click at [699, 248] on img at bounding box center [700, 250] width 15 height 15
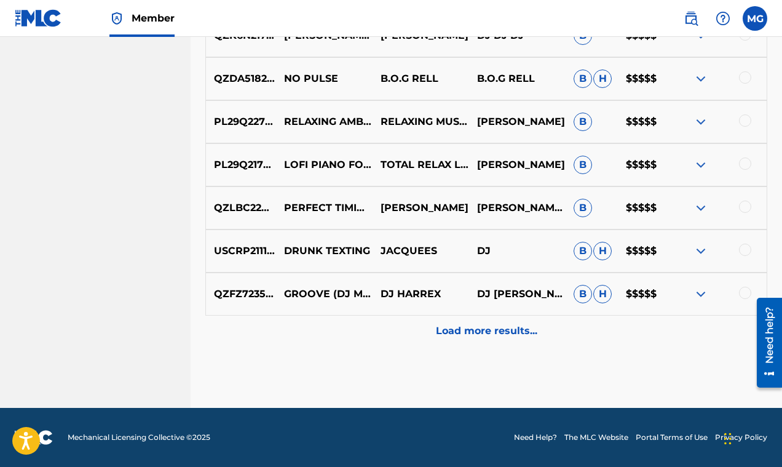
click at [699, 249] on img at bounding box center [700, 250] width 15 height 15
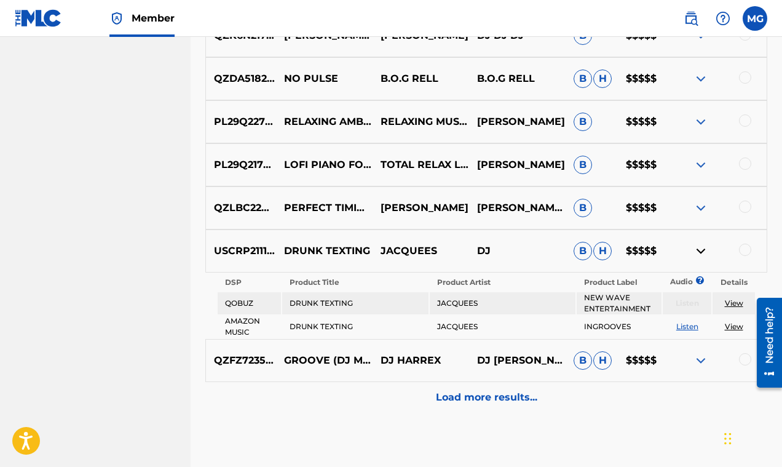
click at [699, 249] on img at bounding box center [700, 250] width 15 height 15
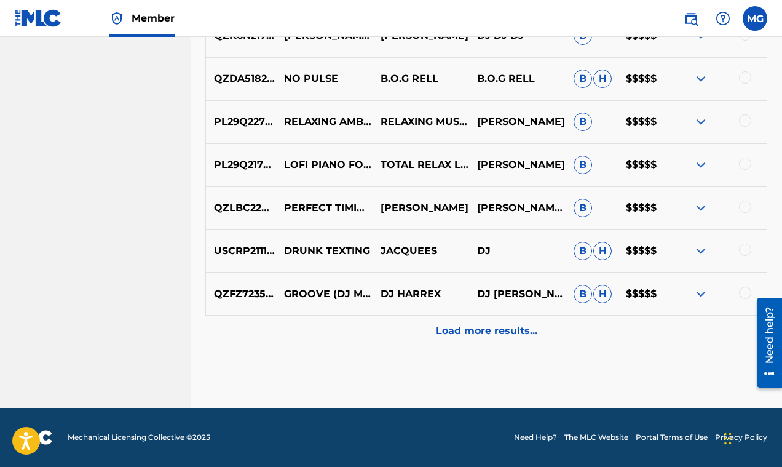
click at [700, 292] on img at bounding box center [700, 293] width 15 height 15
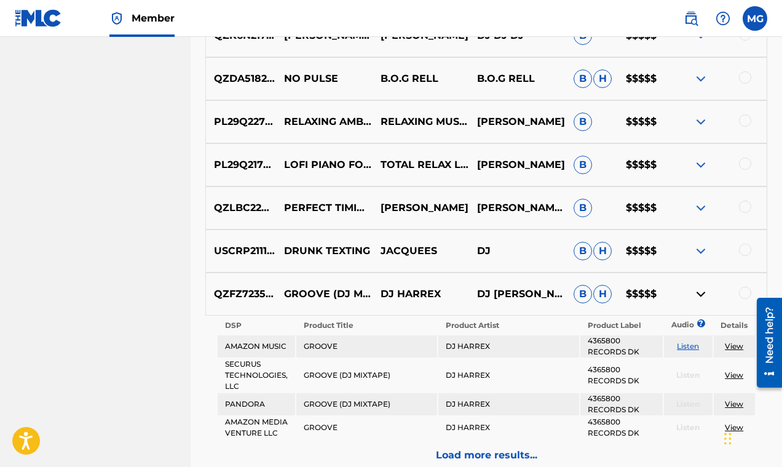
click at [700, 292] on img at bounding box center [700, 293] width 15 height 15
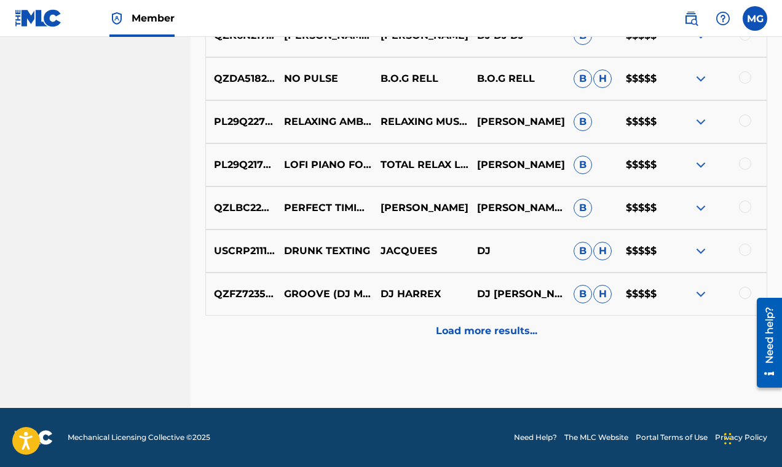
click at [502, 332] on p "Load more results..." at bounding box center [486, 330] width 101 height 15
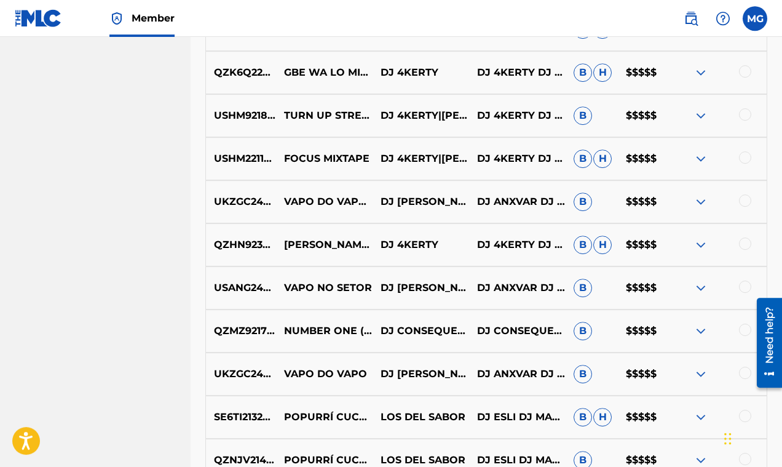
scroll to position [955, 0]
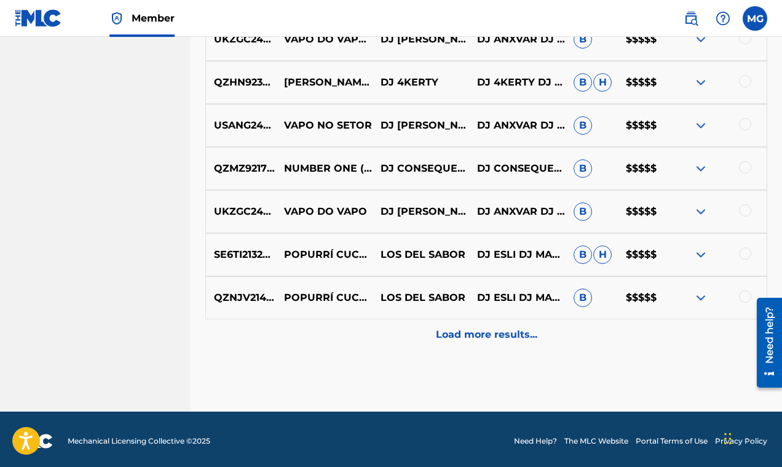
click at [489, 338] on p "Load more results..." at bounding box center [486, 334] width 101 height 15
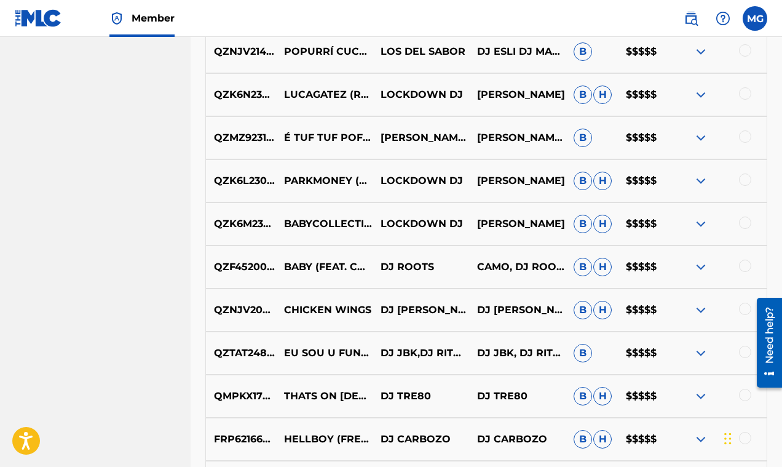
scroll to position [1517, 0]
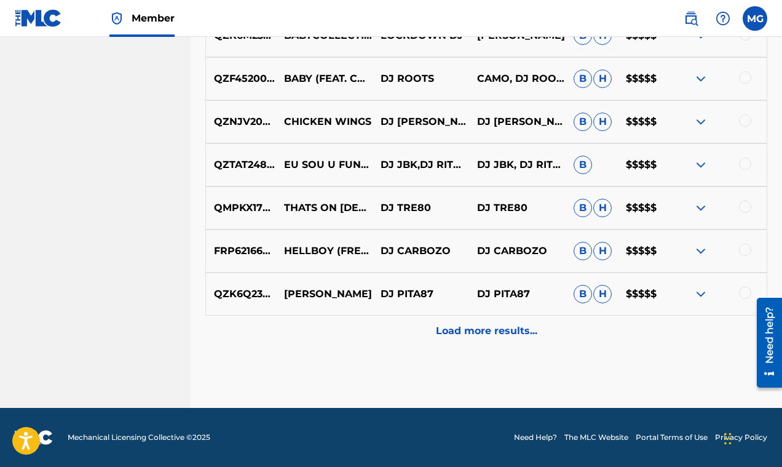
click at [507, 331] on p "Load more results..." at bounding box center [486, 330] width 101 height 15
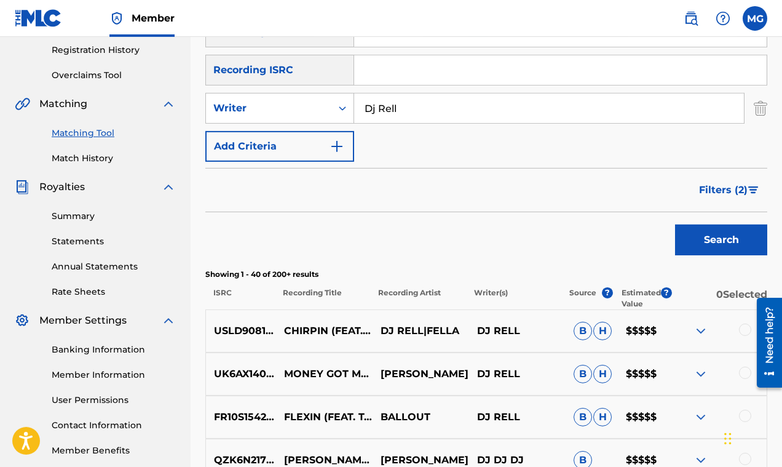
scroll to position [157, 0]
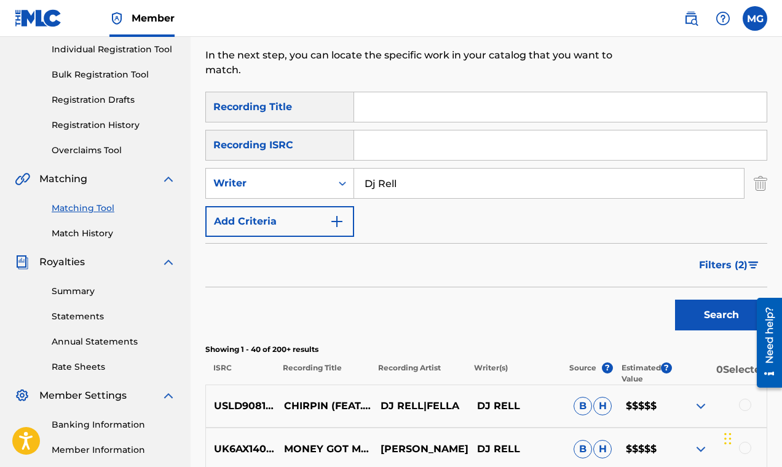
click at [341, 219] on img "Search Form" at bounding box center [337, 221] width 15 height 15
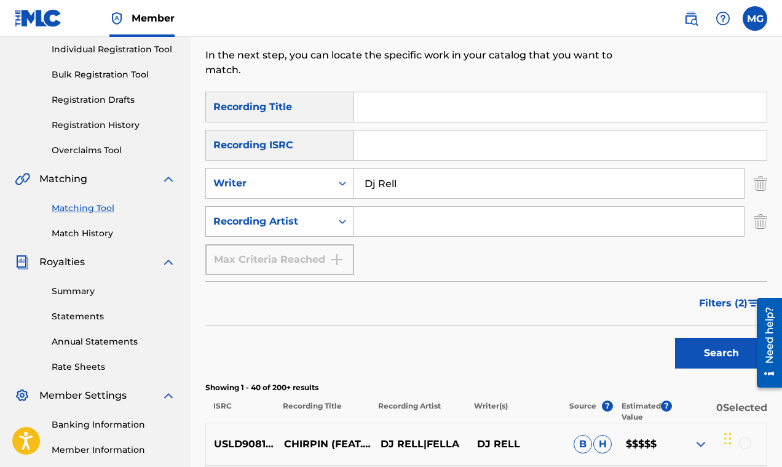
click at [346, 222] on icon "Search Form" at bounding box center [342, 221] width 12 height 12
click at [345, 222] on icon "Search Form" at bounding box center [342, 221] width 7 height 4
click at [759, 227] on img "Search Form" at bounding box center [761, 221] width 14 height 31
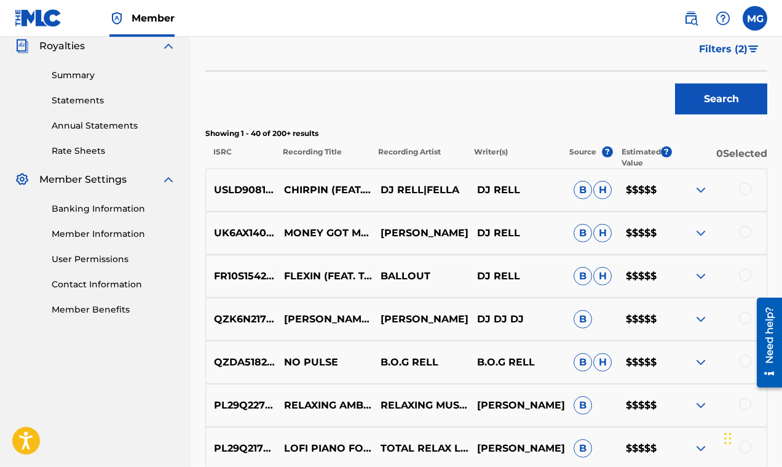
scroll to position [373, 0]
click at [707, 188] on img at bounding box center [700, 189] width 15 height 15
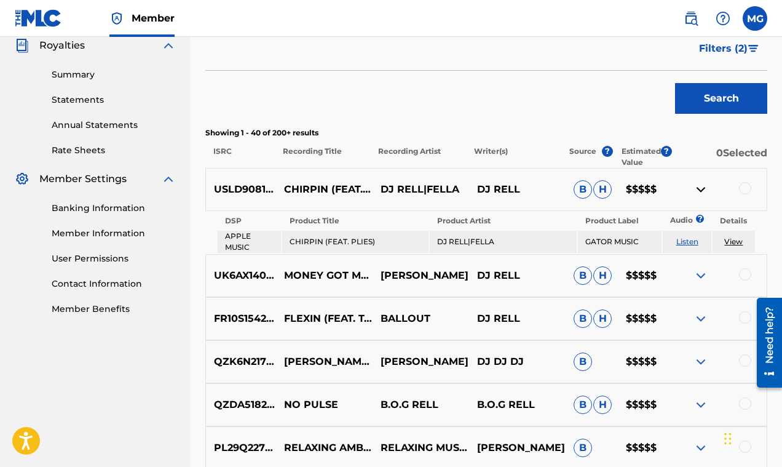
click at [692, 238] on link "Listen" at bounding box center [687, 241] width 22 height 9
click at [703, 187] on img at bounding box center [700, 189] width 15 height 15
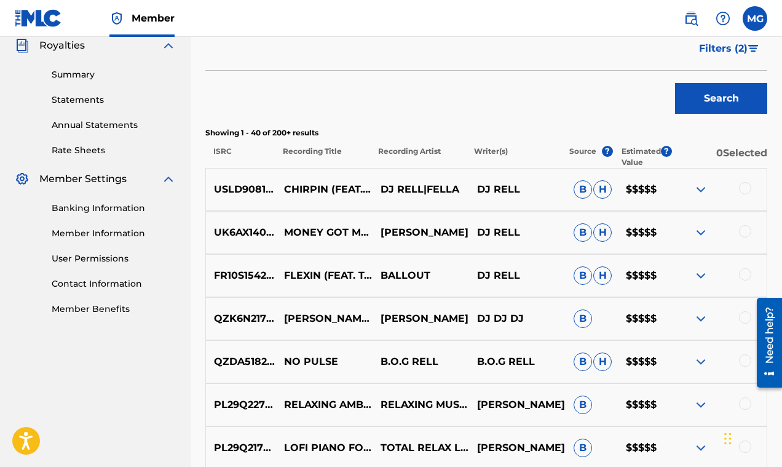
click at [699, 274] on img at bounding box center [700, 275] width 15 height 15
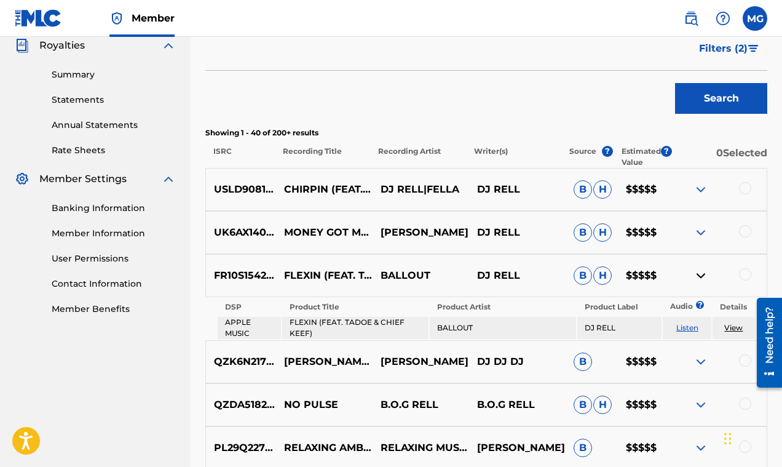
click at [699, 274] on img at bounding box center [700, 275] width 15 height 15
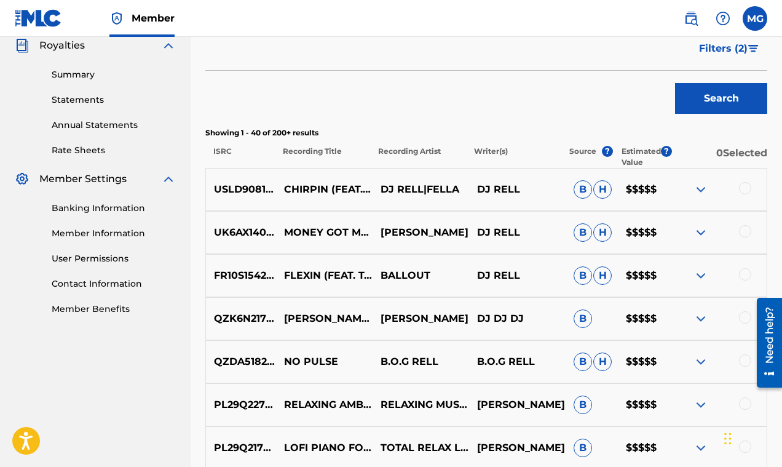
click at [699, 227] on img at bounding box center [700, 232] width 15 height 15
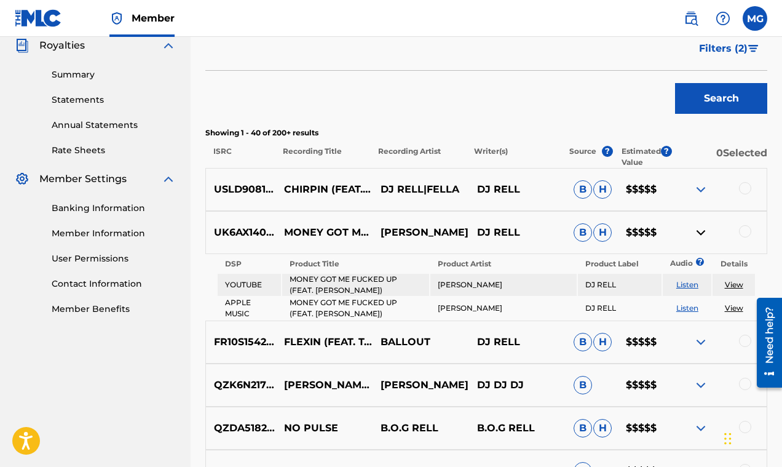
click at [699, 227] on img at bounding box center [700, 232] width 15 height 15
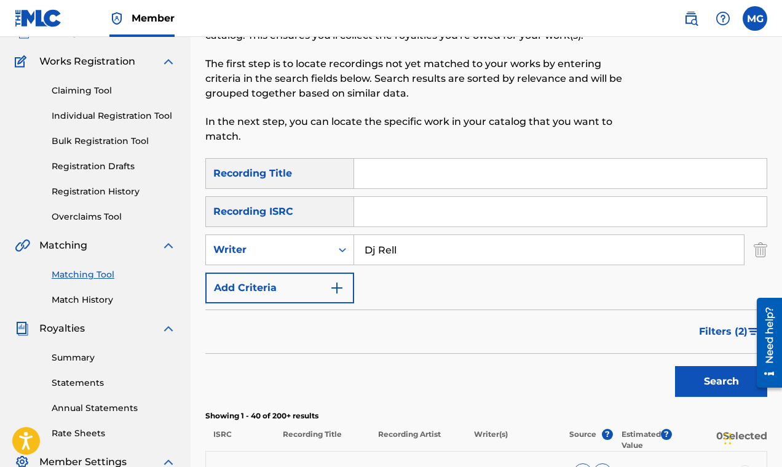
scroll to position [58, 0]
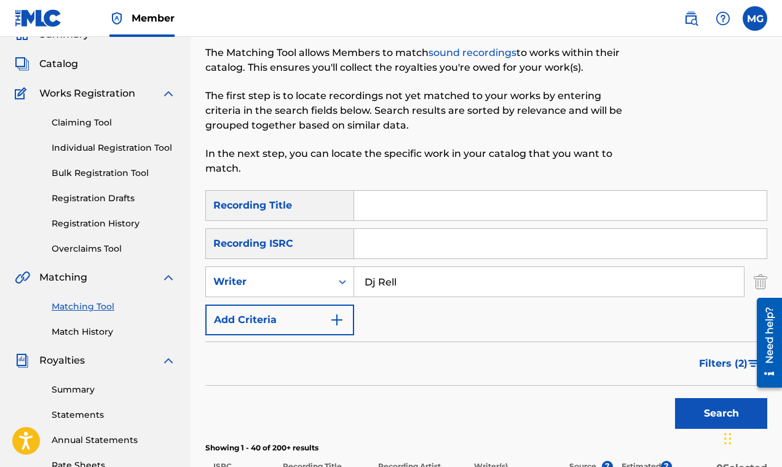
click at [403, 207] on input "Search Form" at bounding box center [560, 206] width 413 height 30
paste input "In Beans We Trust"
type input "In Beans We Trust"
click at [709, 416] on button "Search" at bounding box center [721, 413] width 92 height 31
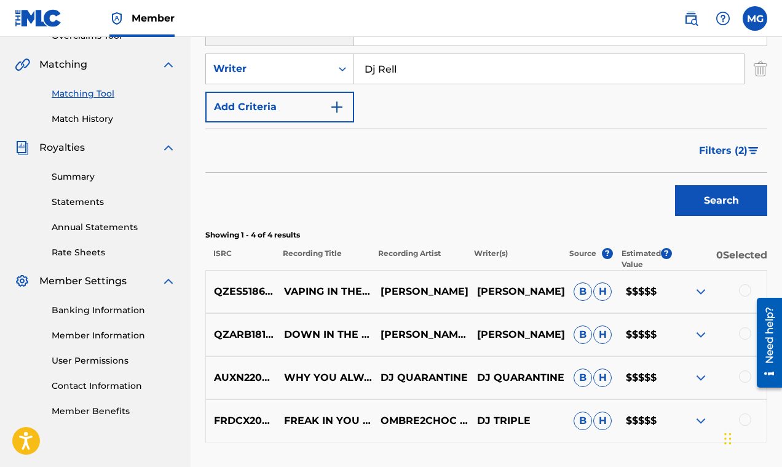
scroll to position [363, 0]
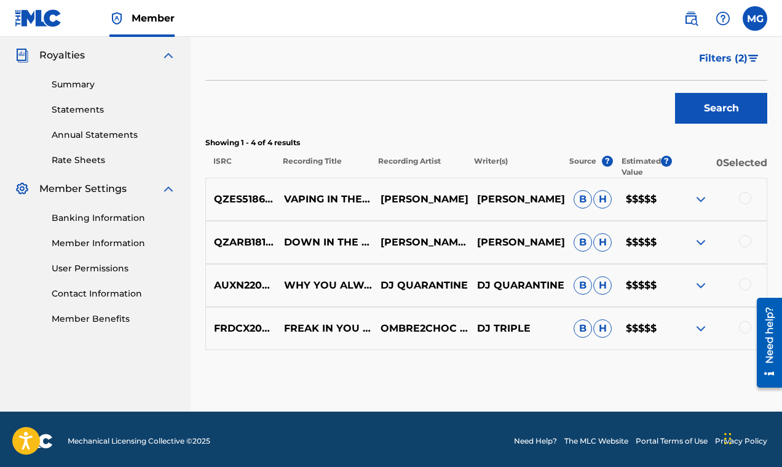
click at [703, 324] on img at bounding box center [700, 328] width 15 height 15
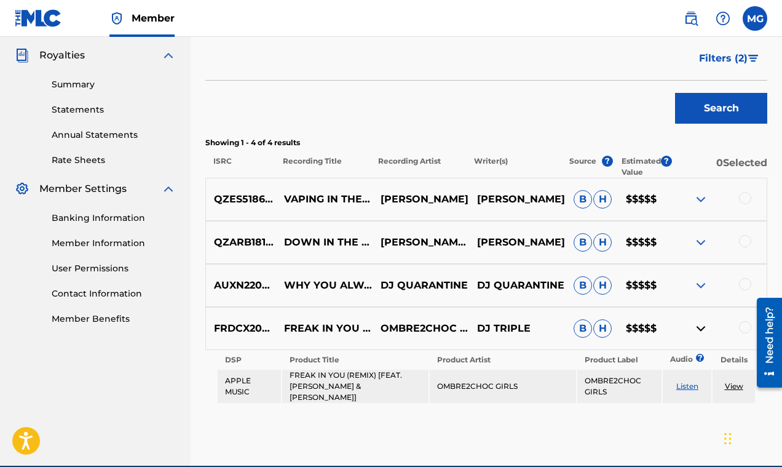
click at [703, 324] on img at bounding box center [700, 328] width 15 height 15
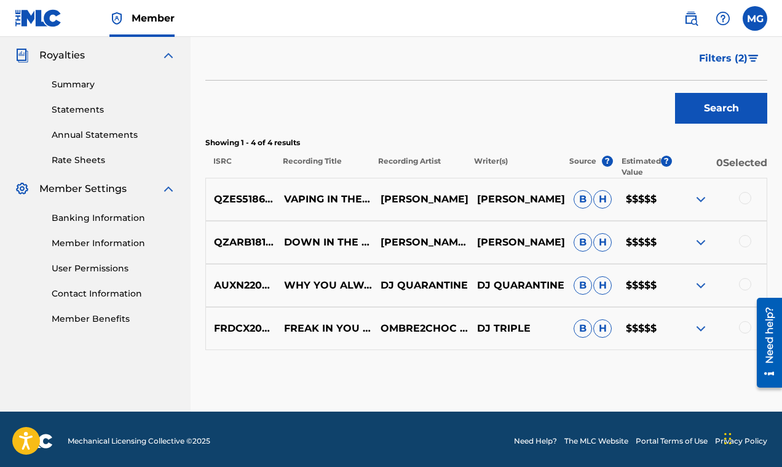
click at [697, 285] on img at bounding box center [700, 285] width 15 height 15
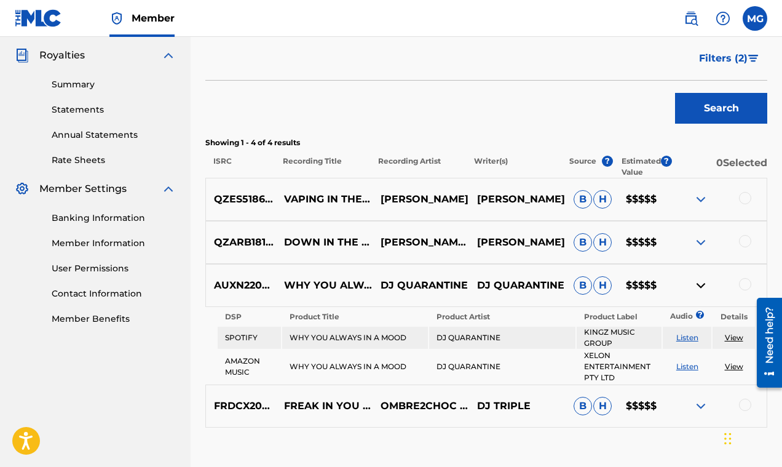
click at [697, 285] on img at bounding box center [700, 285] width 15 height 15
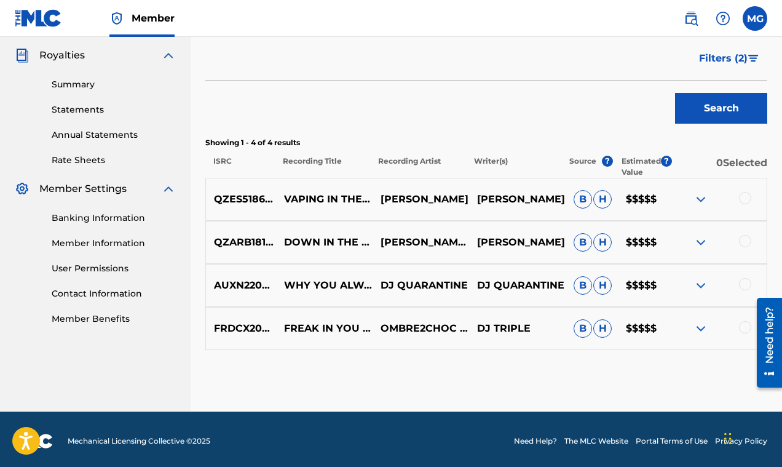
click at [697, 240] on img at bounding box center [700, 242] width 15 height 15
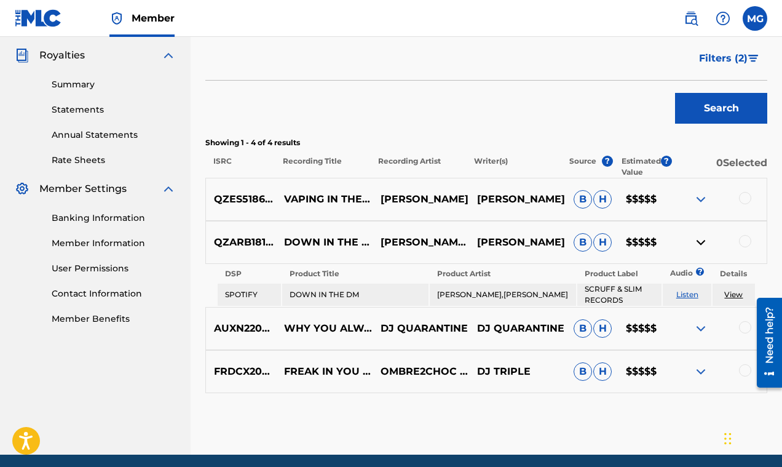
click at [697, 240] on img at bounding box center [700, 242] width 15 height 15
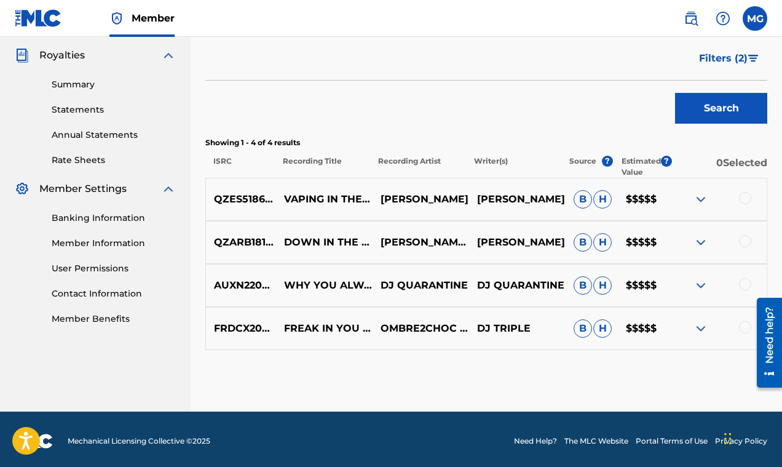
click at [695, 198] on img at bounding box center [700, 199] width 15 height 15
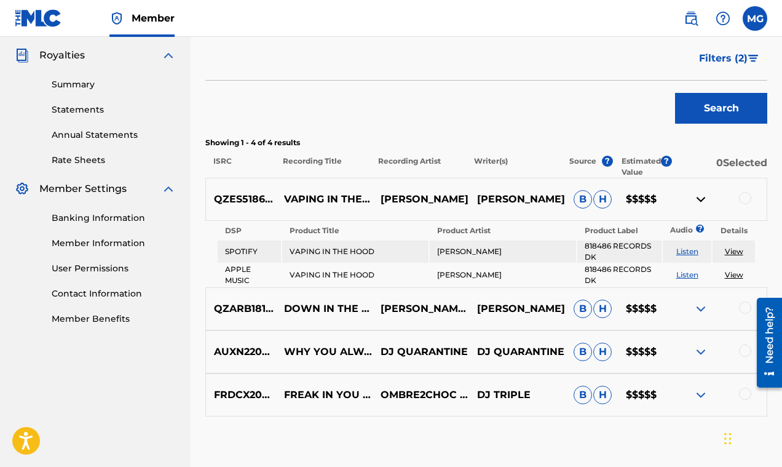
click at [695, 198] on img at bounding box center [700, 199] width 15 height 15
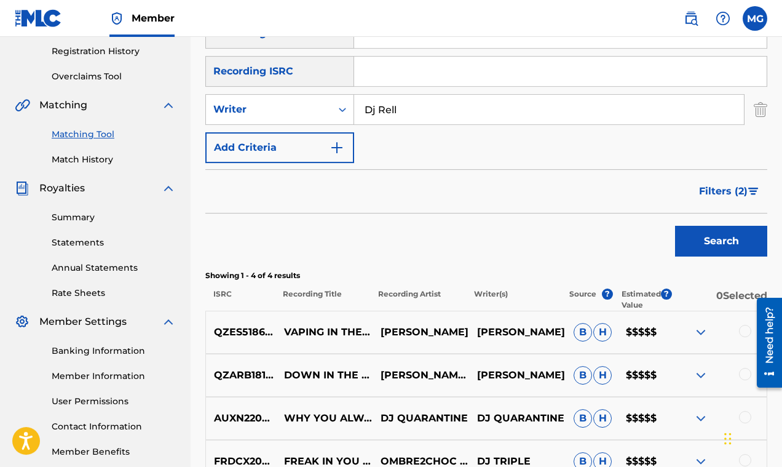
scroll to position [176, 0]
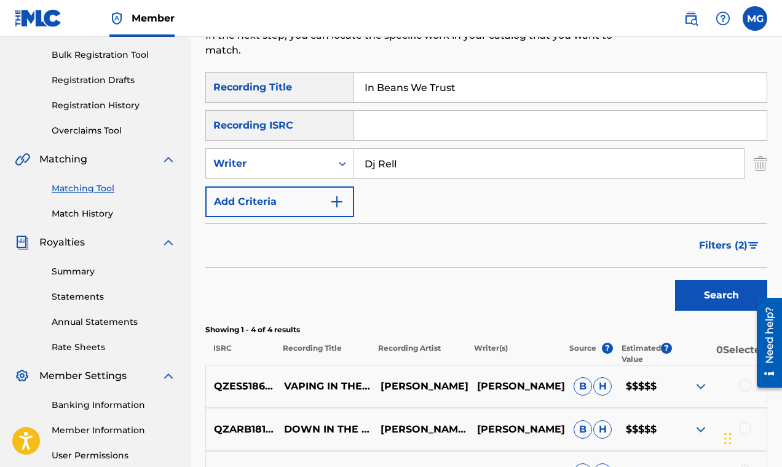
drag, startPoint x: 425, startPoint y: 162, endPoint x: 346, endPoint y: 147, distance: 81.3
click at [354, 157] on input "Dj Rell" at bounding box center [549, 164] width 390 height 30
click at [700, 288] on button "Search" at bounding box center [721, 295] width 92 height 31
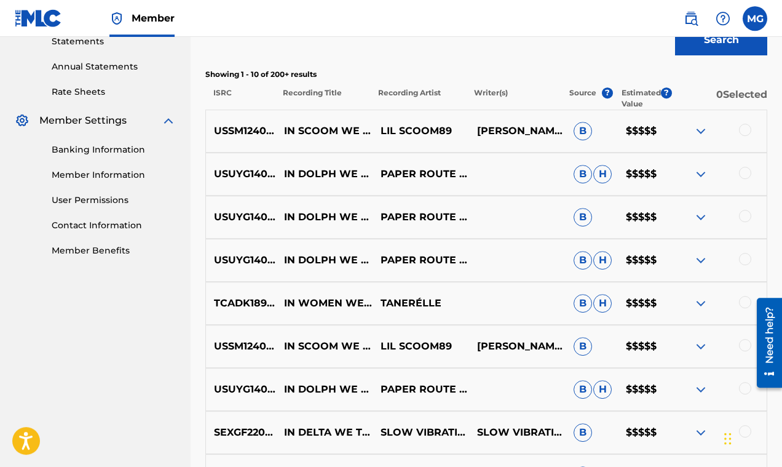
scroll to position [432, 0]
click at [708, 166] on img at bounding box center [700, 173] width 15 height 15
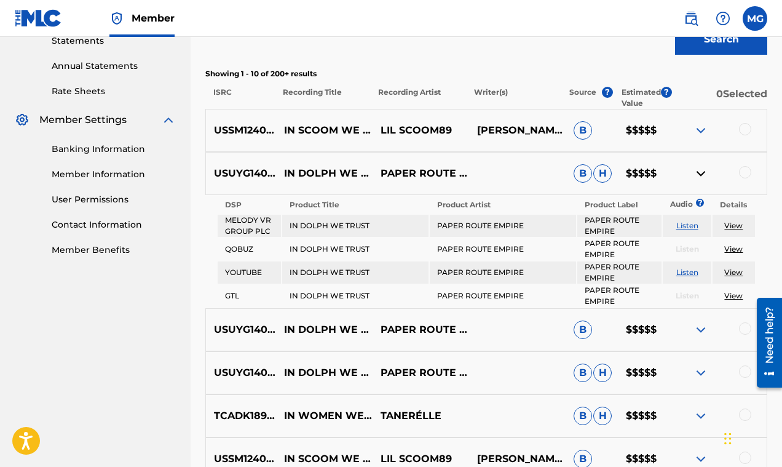
click at [703, 170] on img at bounding box center [700, 173] width 15 height 15
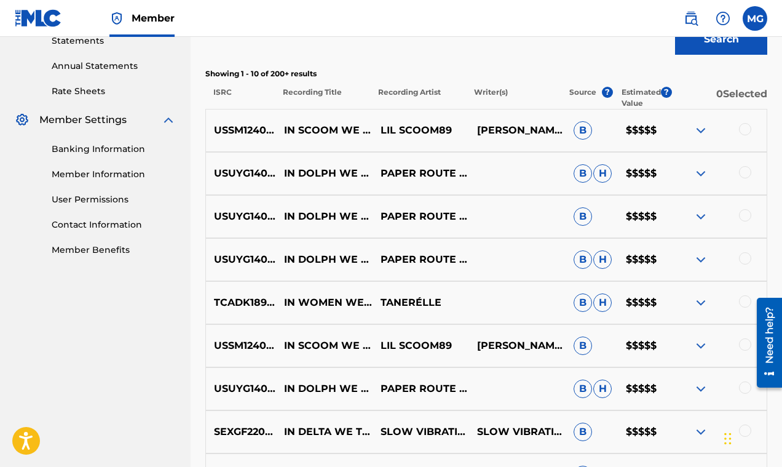
click at [699, 218] on img at bounding box center [700, 216] width 15 height 15
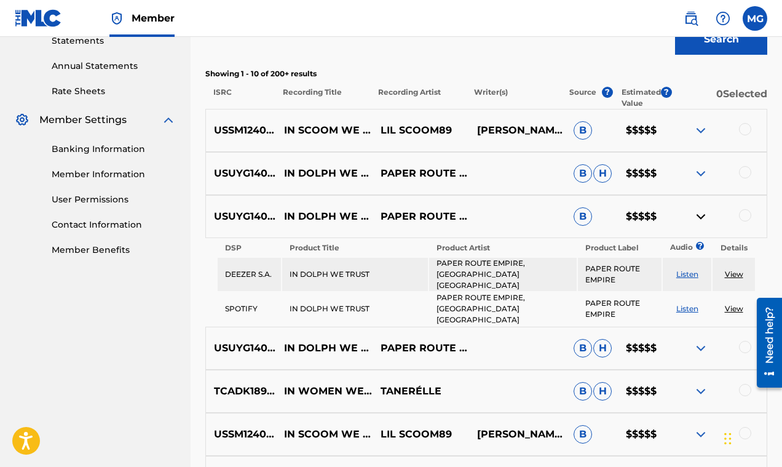
click at [699, 218] on img at bounding box center [700, 216] width 15 height 15
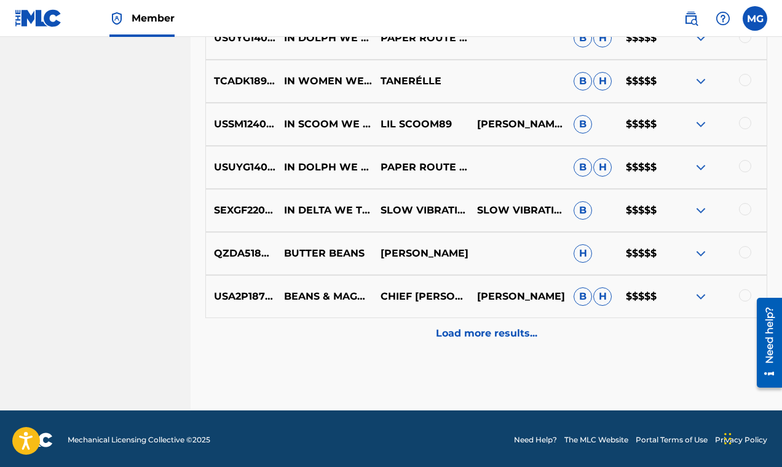
scroll to position [656, 0]
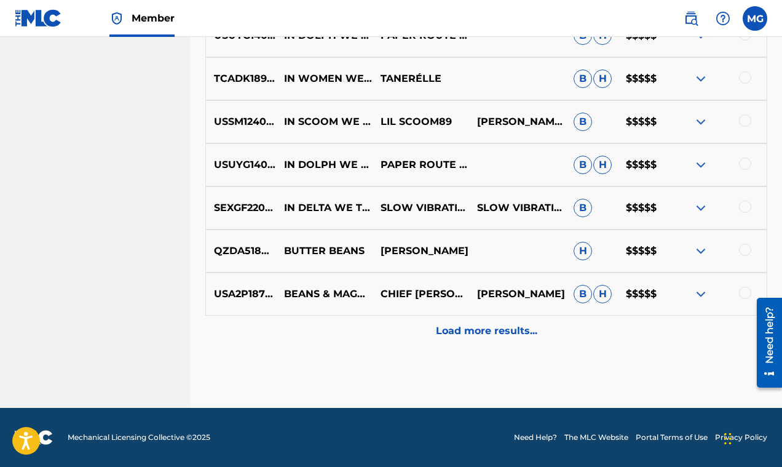
click at [472, 330] on p "Load more results..." at bounding box center [486, 330] width 101 height 15
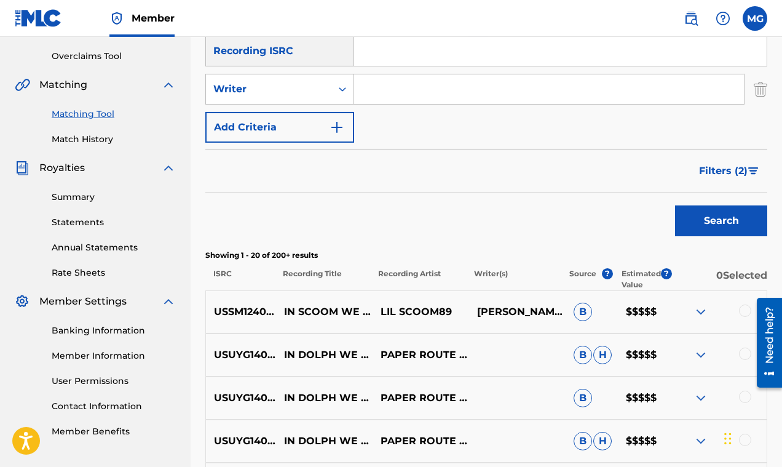
scroll to position [53, 0]
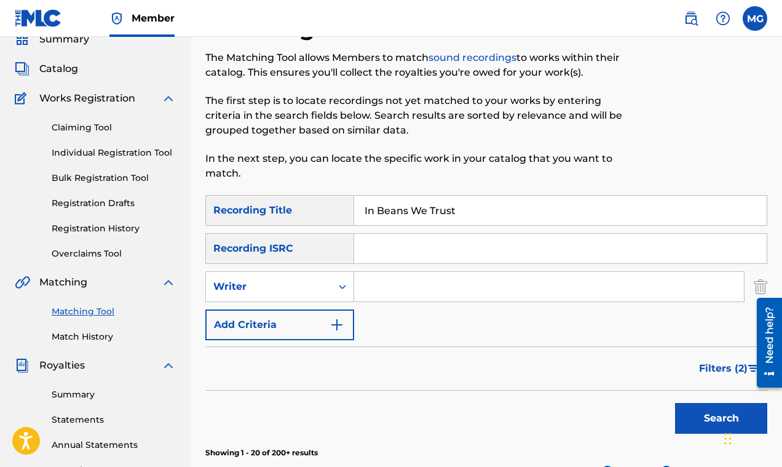
drag, startPoint x: 469, startPoint y: 208, endPoint x: 324, endPoint y: 210, distance: 145.1
click at [354, 210] on input "In Beans We Trust" at bounding box center [560, 211] width 413 height 30
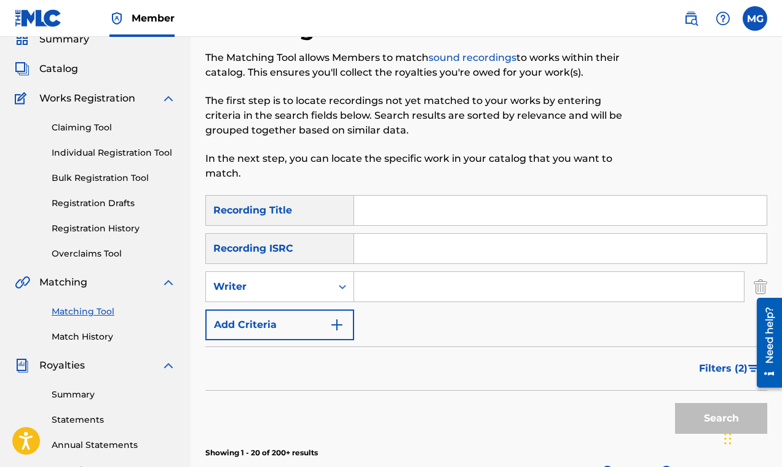
paste input "Realer Than Trap 2"
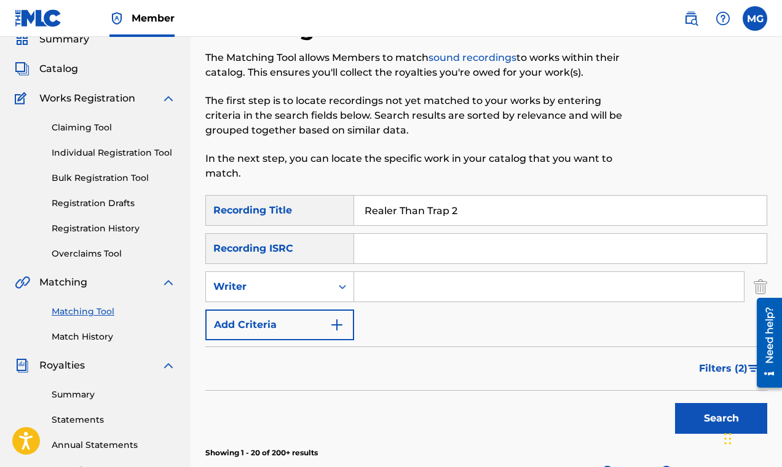
type input "Realer Than Trap 2"
click at [706, 414] on button "Search" at bounding box center [721, 418] width 92 height 31
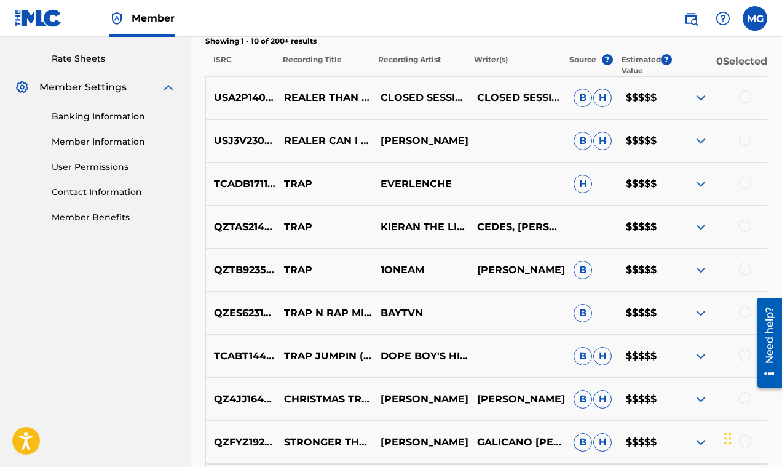
scroll to position [358, 0]
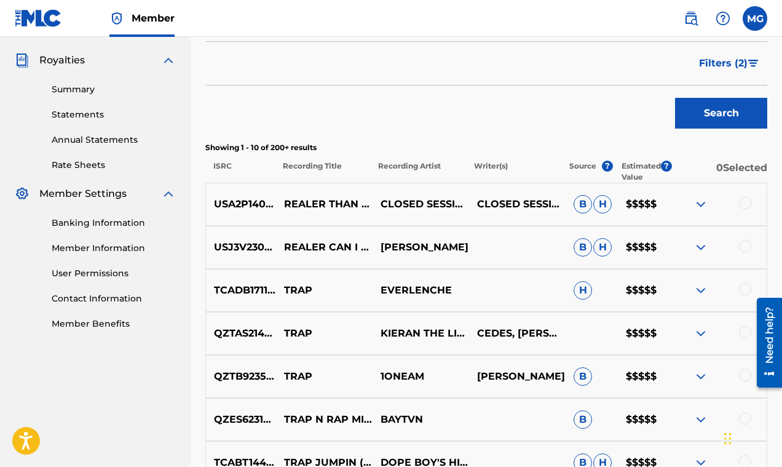
click at [698, 202] on img at bounding box center [700, 204] width 15 height 15
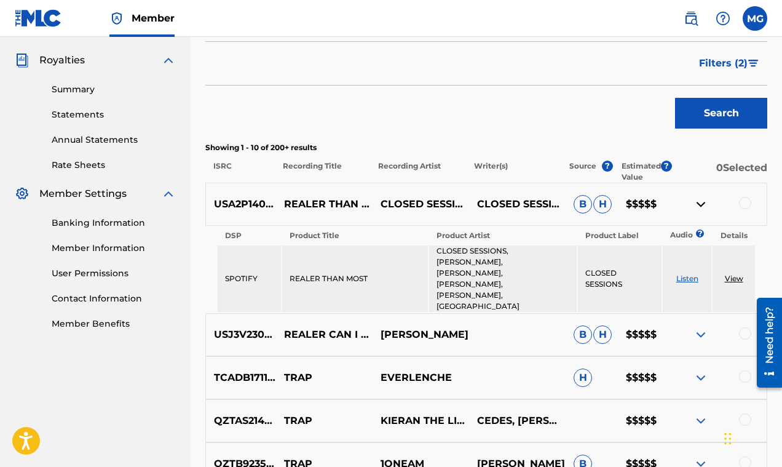
click at [706, 205] on img at bounding box center [700, 204] width 15 height 15
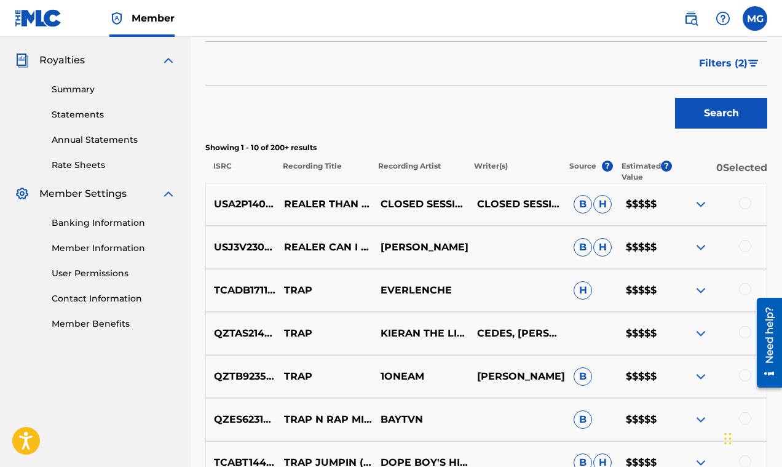
click at [698, 243] on img at bounding box center [700, 247] width 15 height 15
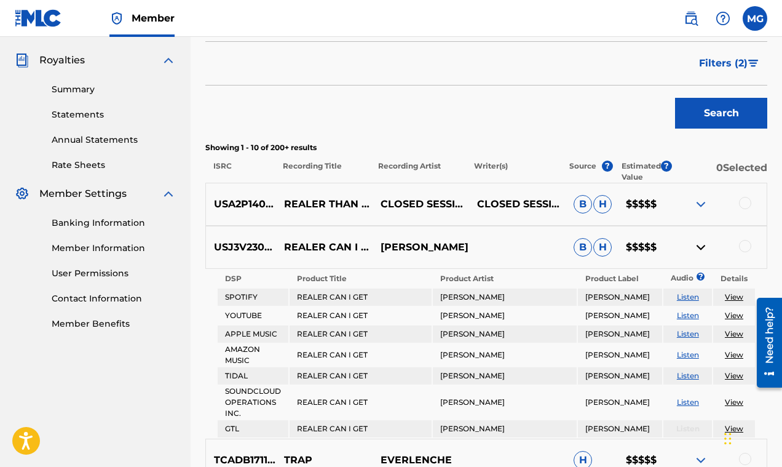
click at [698, 243] on img at bounding box center [700, 247] width 15 height 15
